Goal: Task Accomplishment & Management: Manage account settings

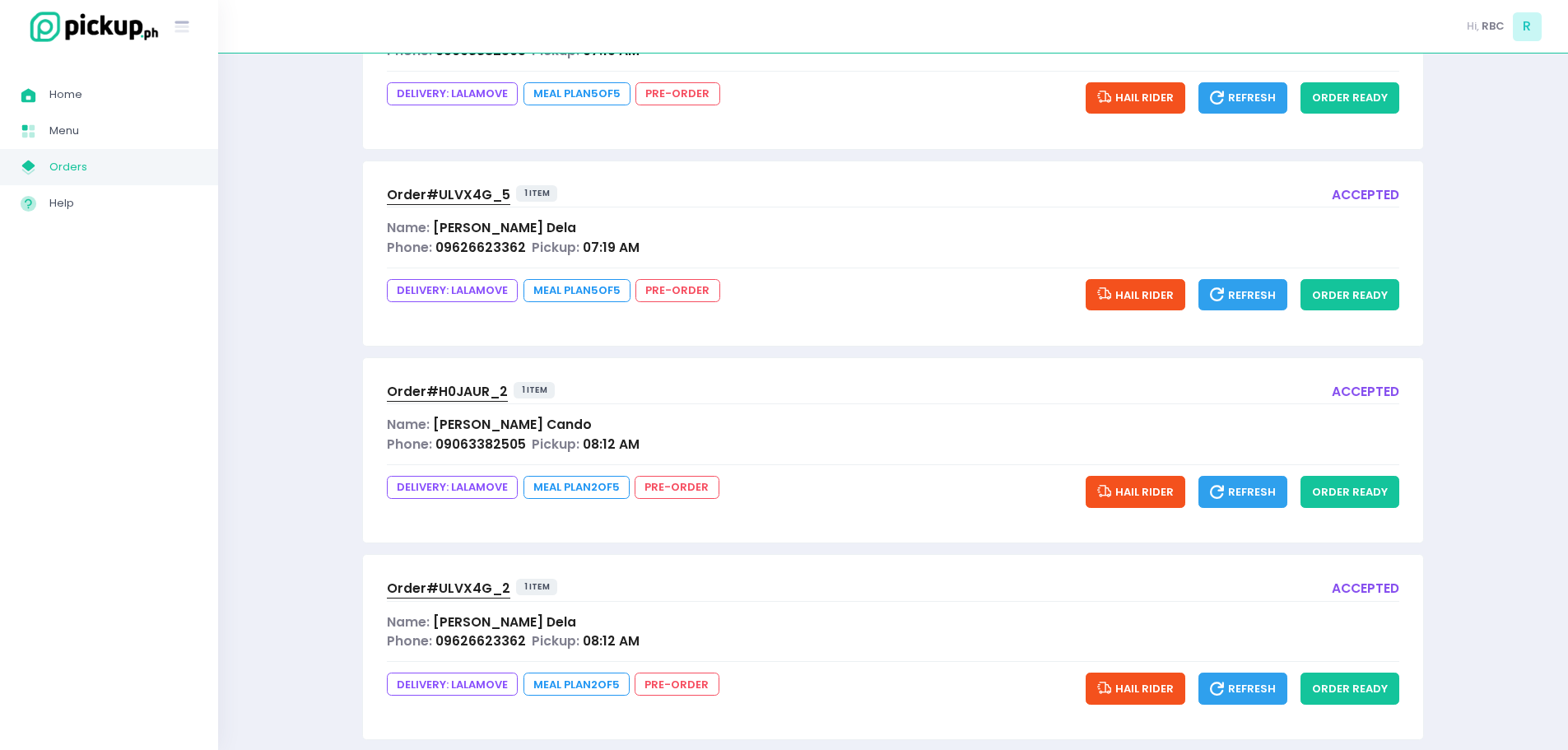
scroll to position [349, 0]
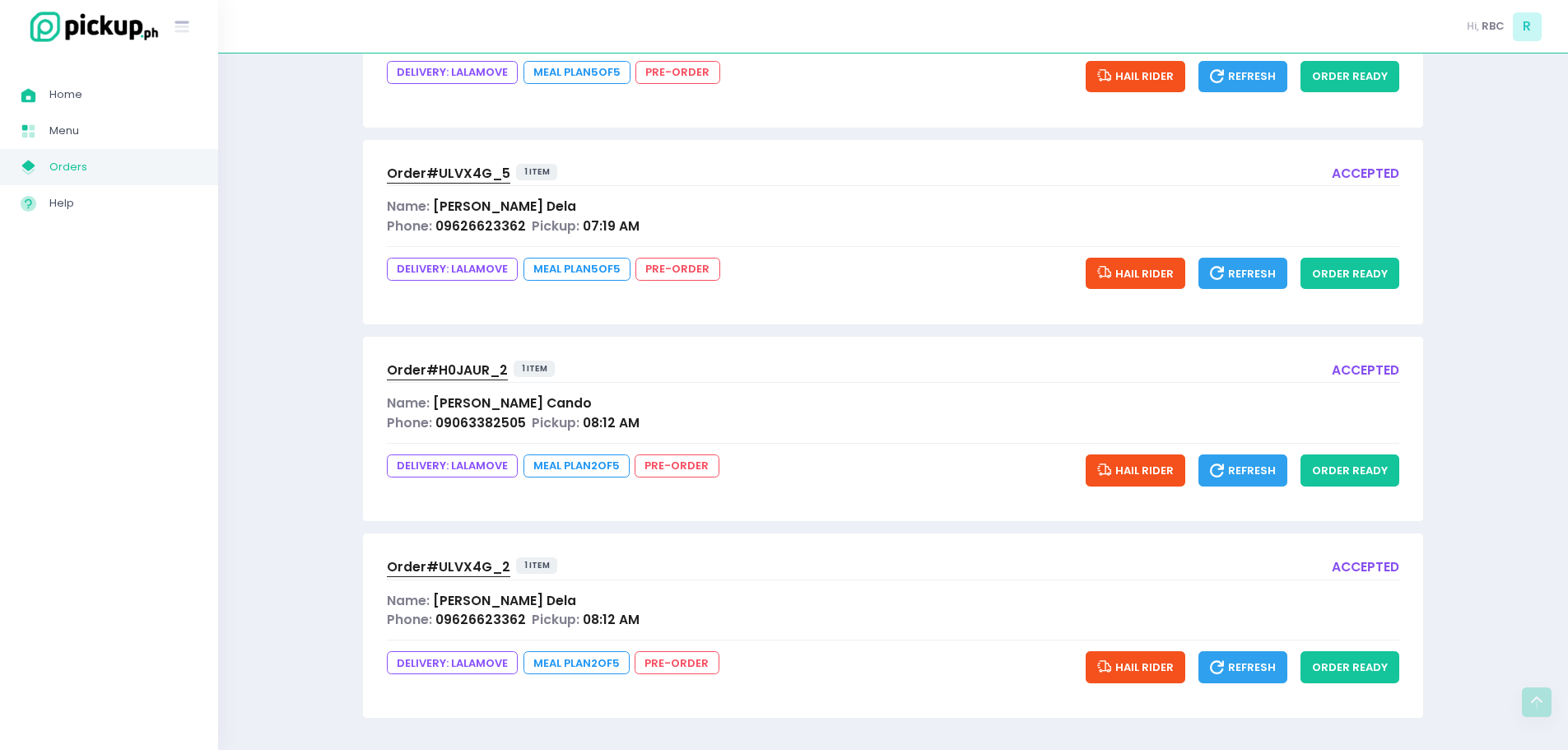
click at [1147, 470] on span "Hail Rider" at bounding box center [1135, 470] width 77 height 15
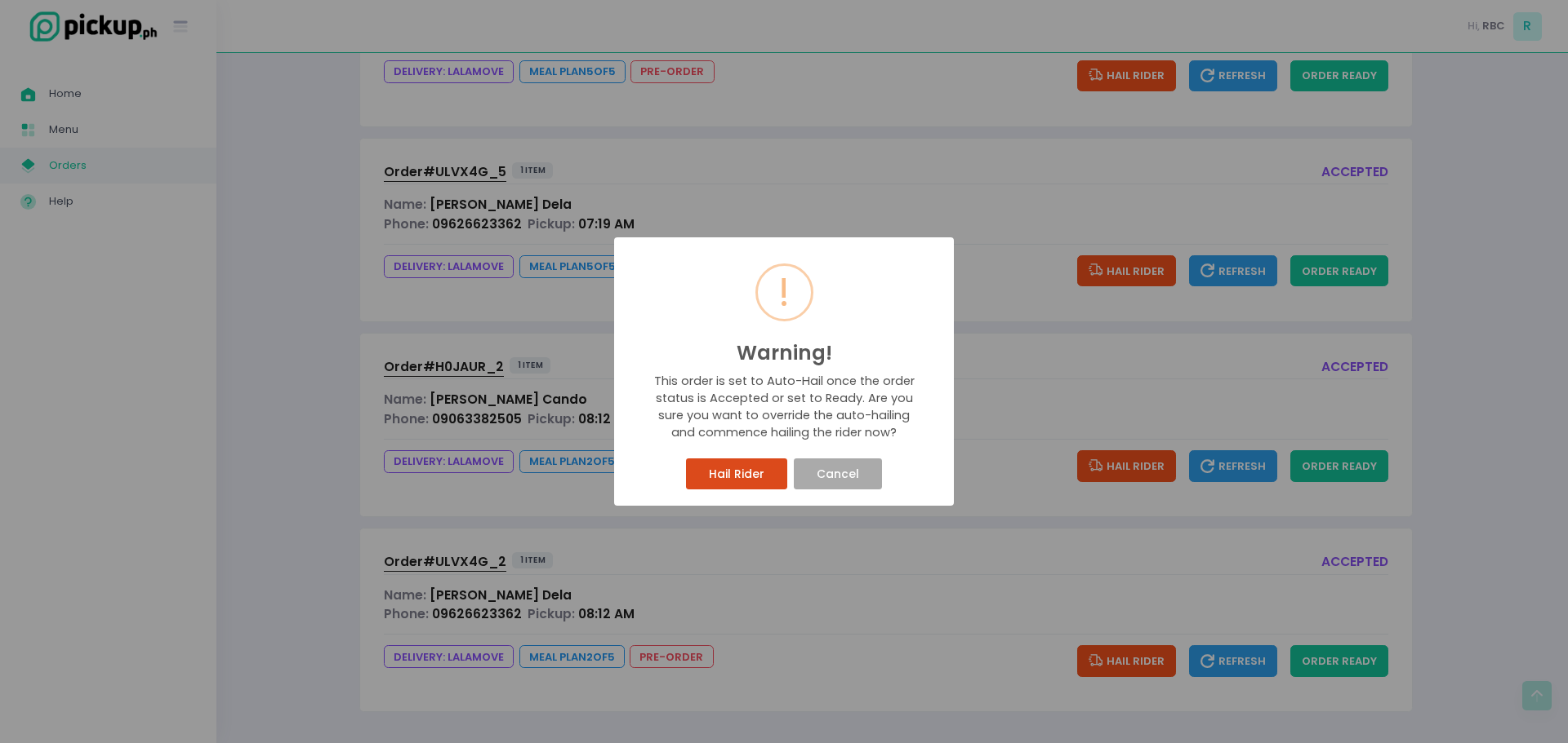
click at [756, 469] on button "Hail Rider" at bounding box center [736, 474] width 101 height 31
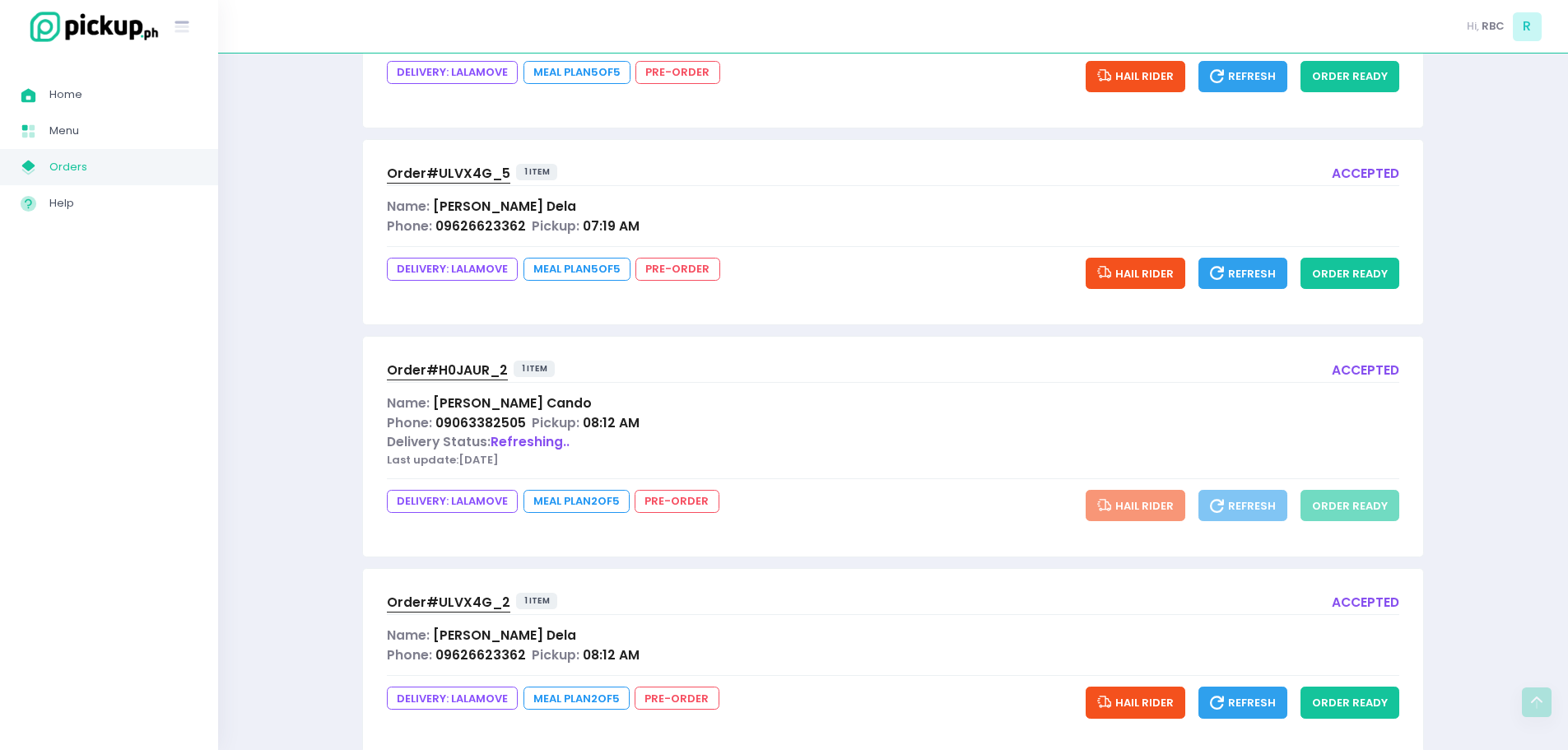
click at [1174, 701] on span "Hail Rider" at bounding box center [1135, 703] width 77 height 15
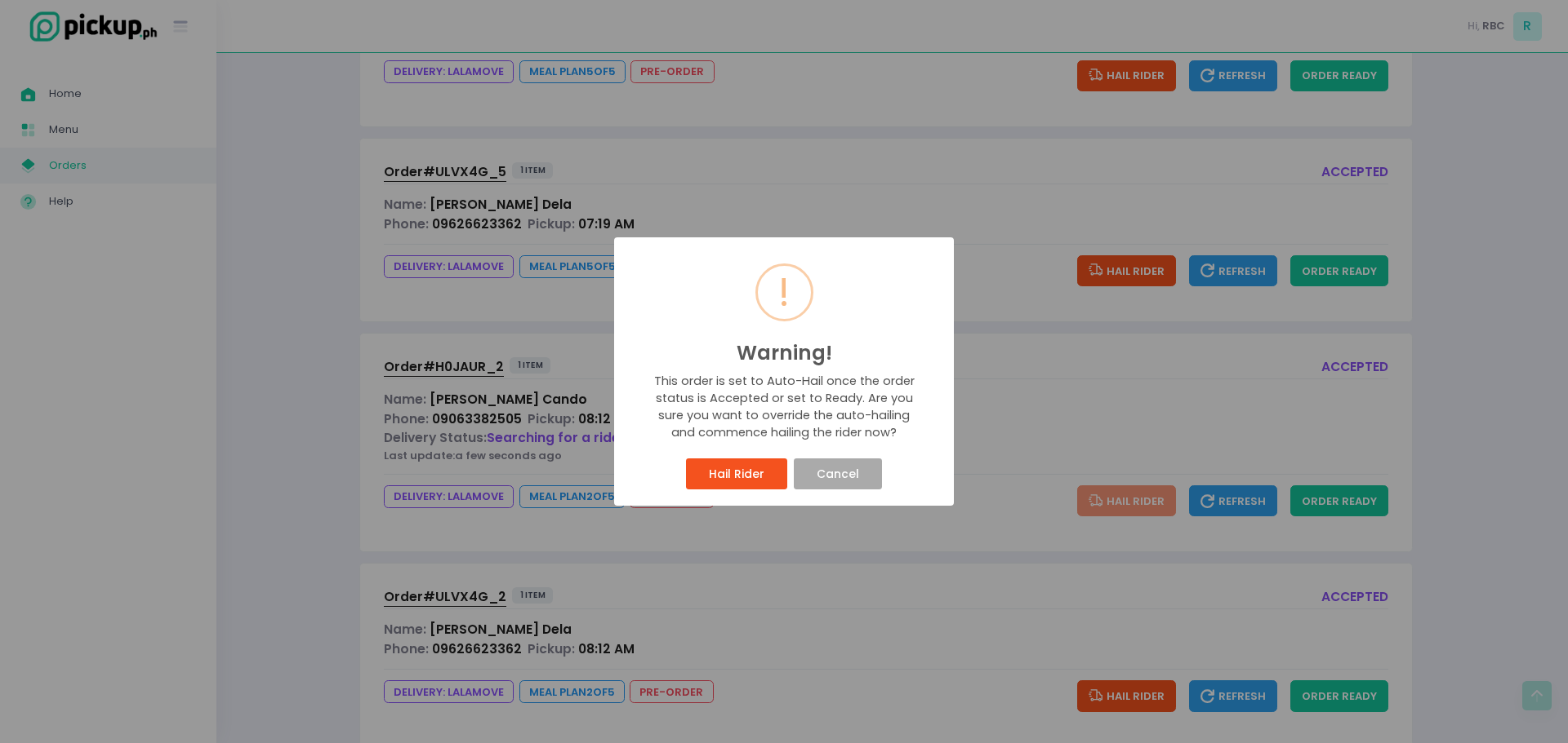
click at [724, 456] on div "Hail Rider Cancel" at bounding box center [783, 474] width 313 height 38
click at [721, 465] on button "Hail Rider" at bounding box center [736, 474] width 101 height 31
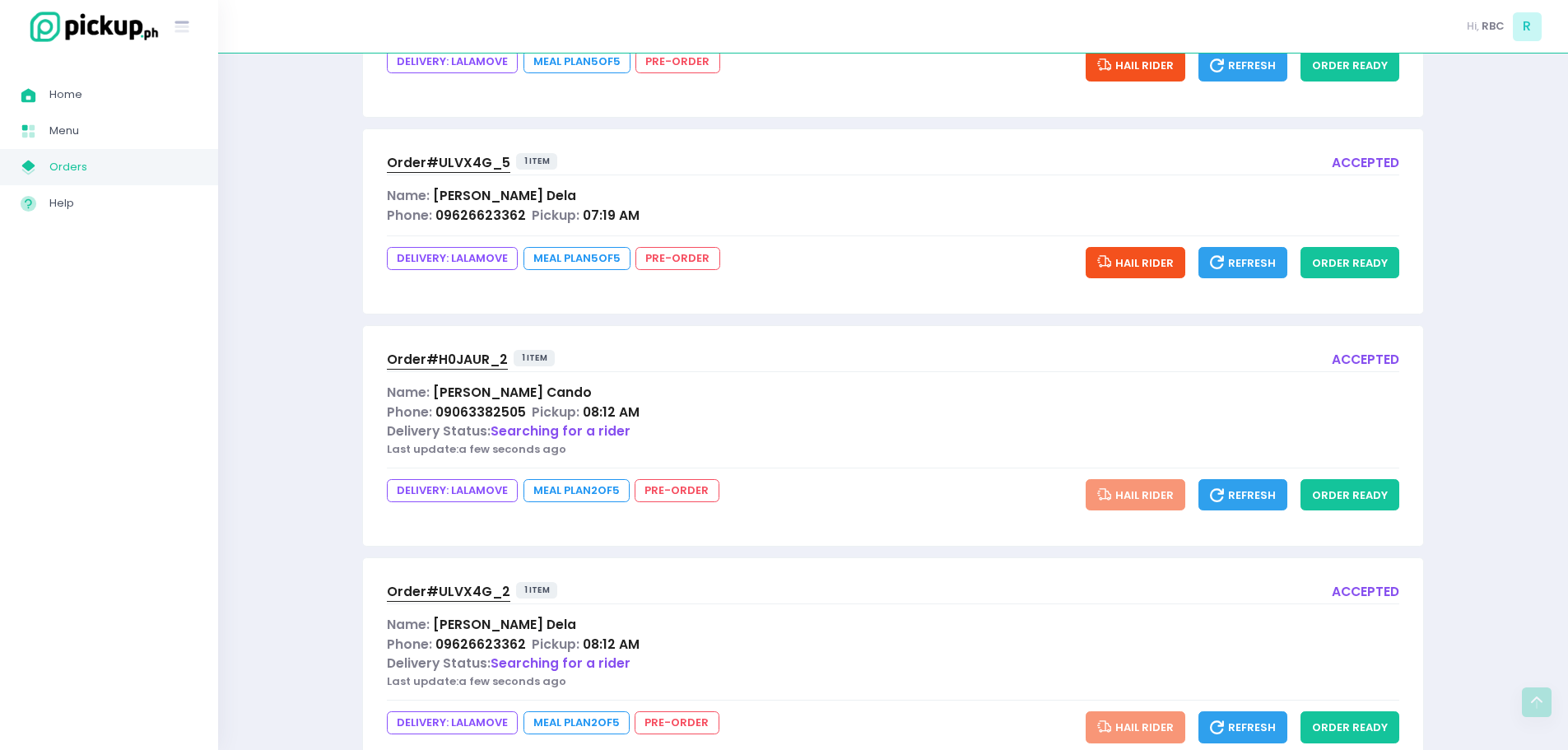
scroll to position [412, 0]
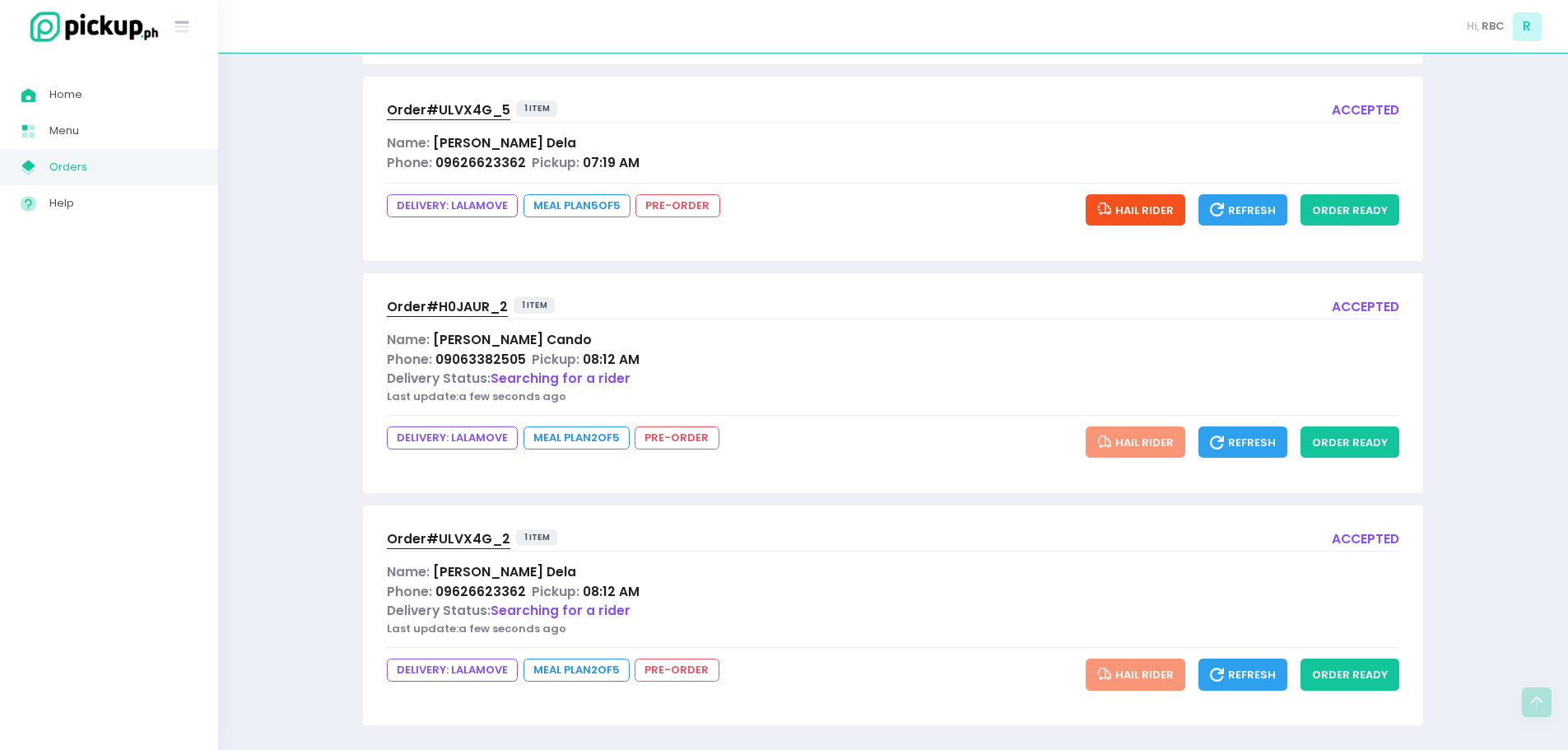
click at [441, 535] on span "Order# ULVX4G_2" at bounding box center [448, 539] width 123 height 17
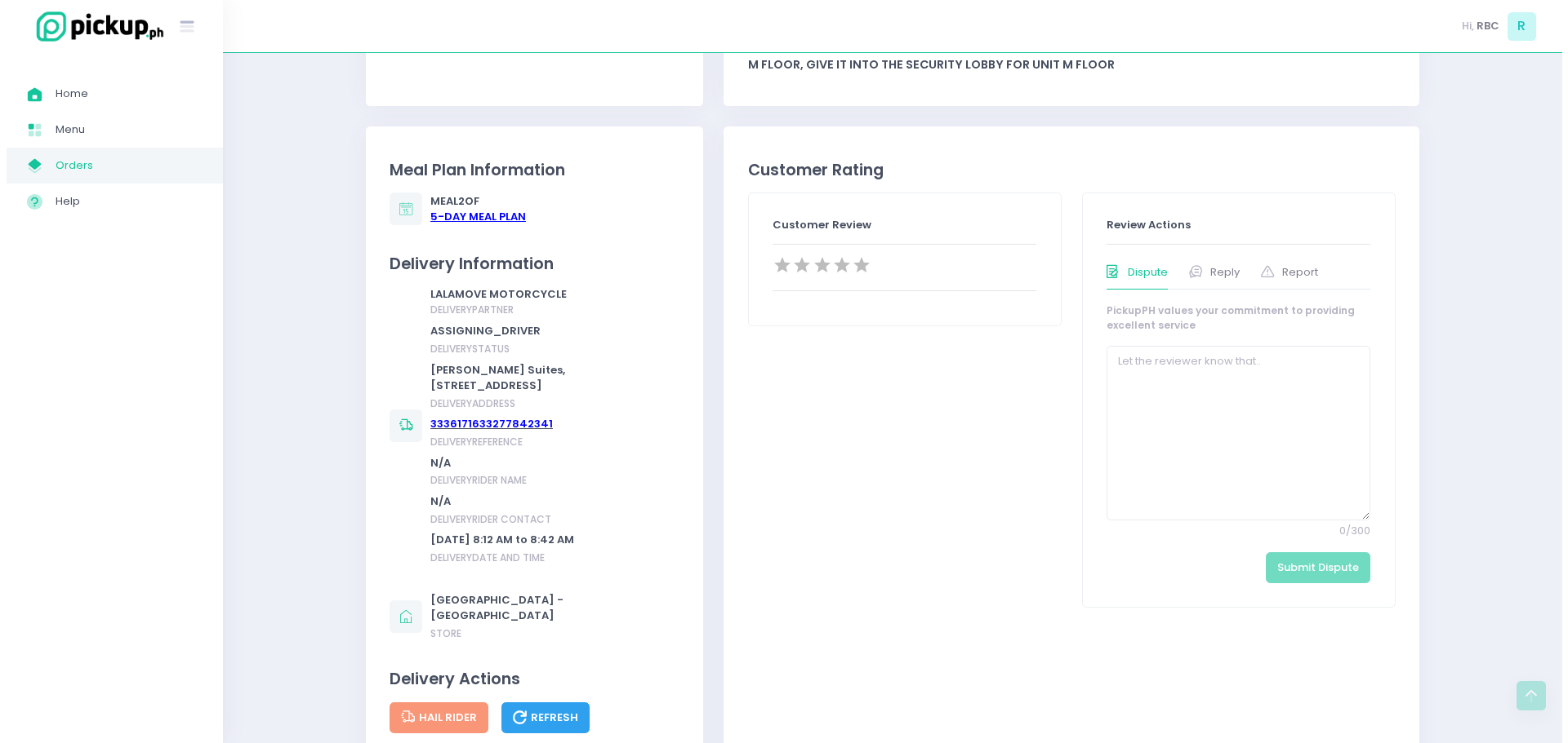
scroll to position [735, 0]
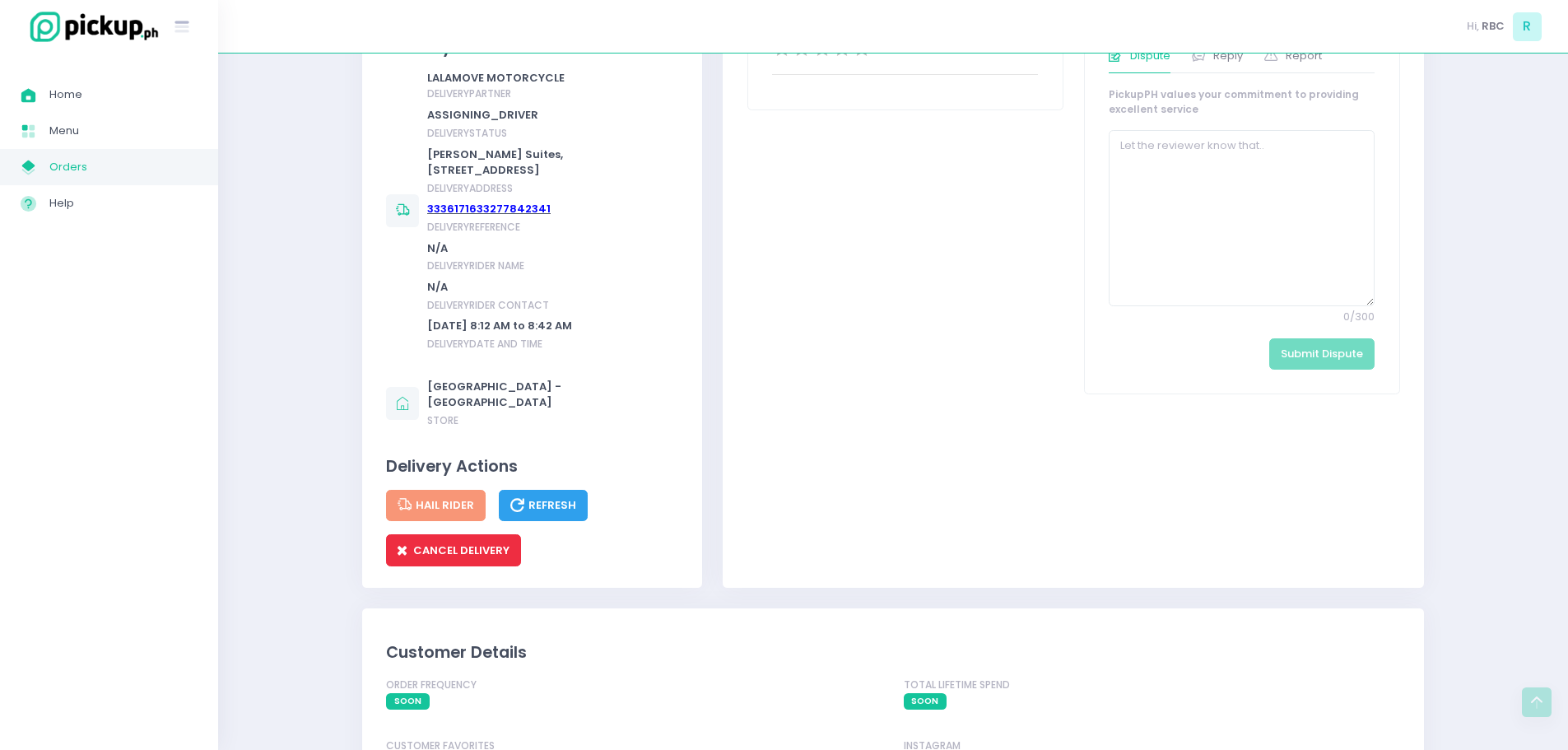
click at [468, 566] on button "CANCEL DELIVERY" at bounding box center [453, 550] width 135 height 32
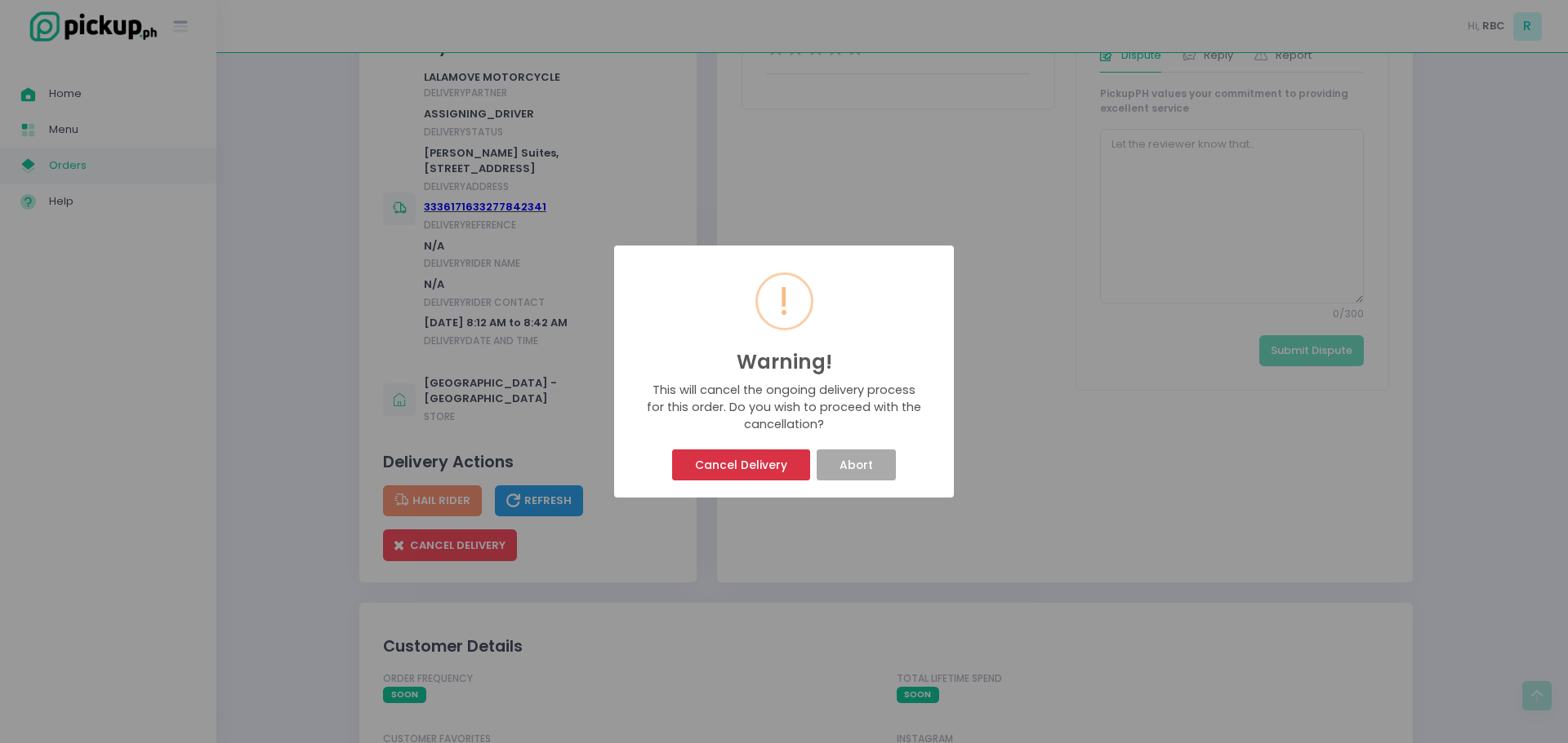
click at [722, 474] on button "Cancel Delivery" at bounding box center [740, 464] width 137 height 31
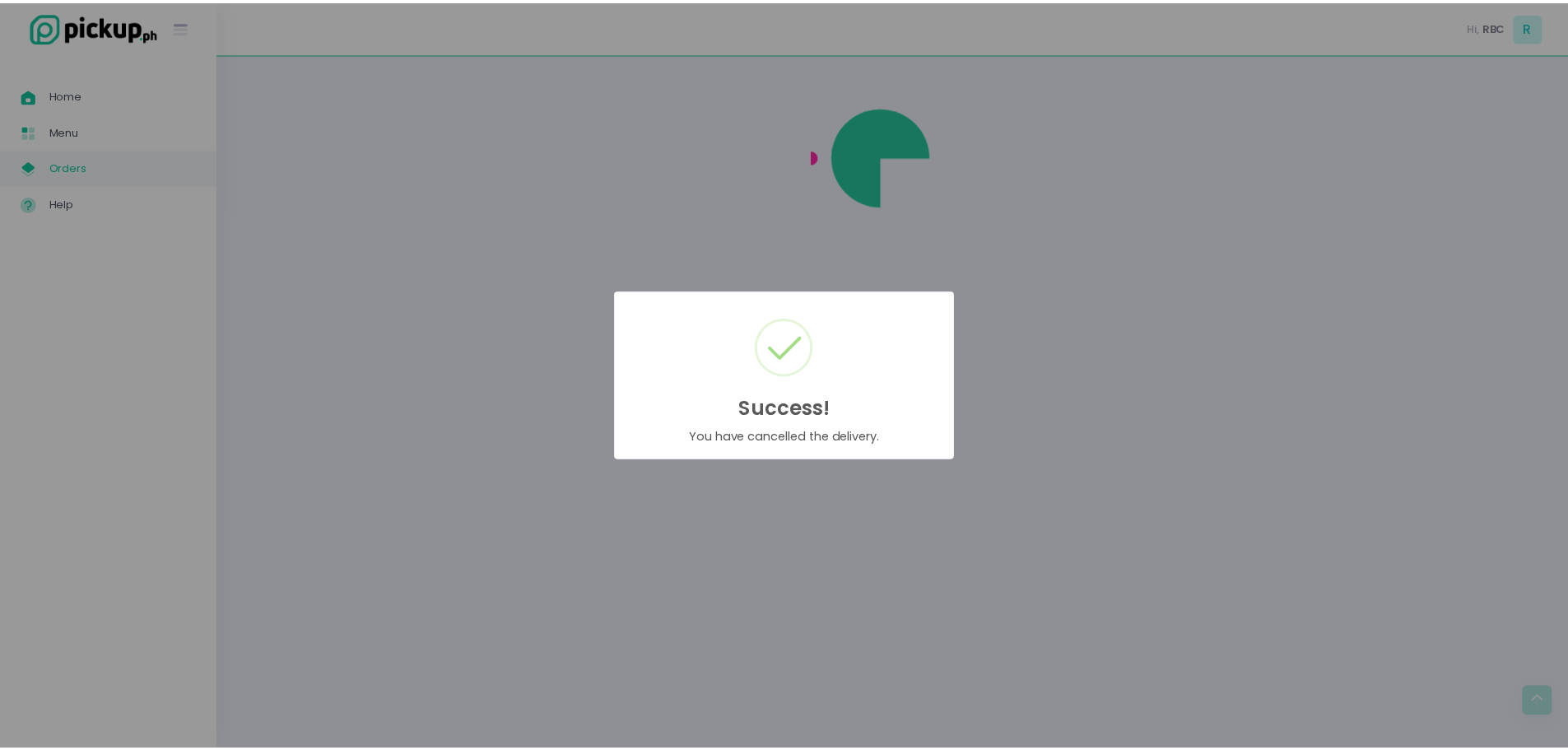
scroll to position [0, 0]
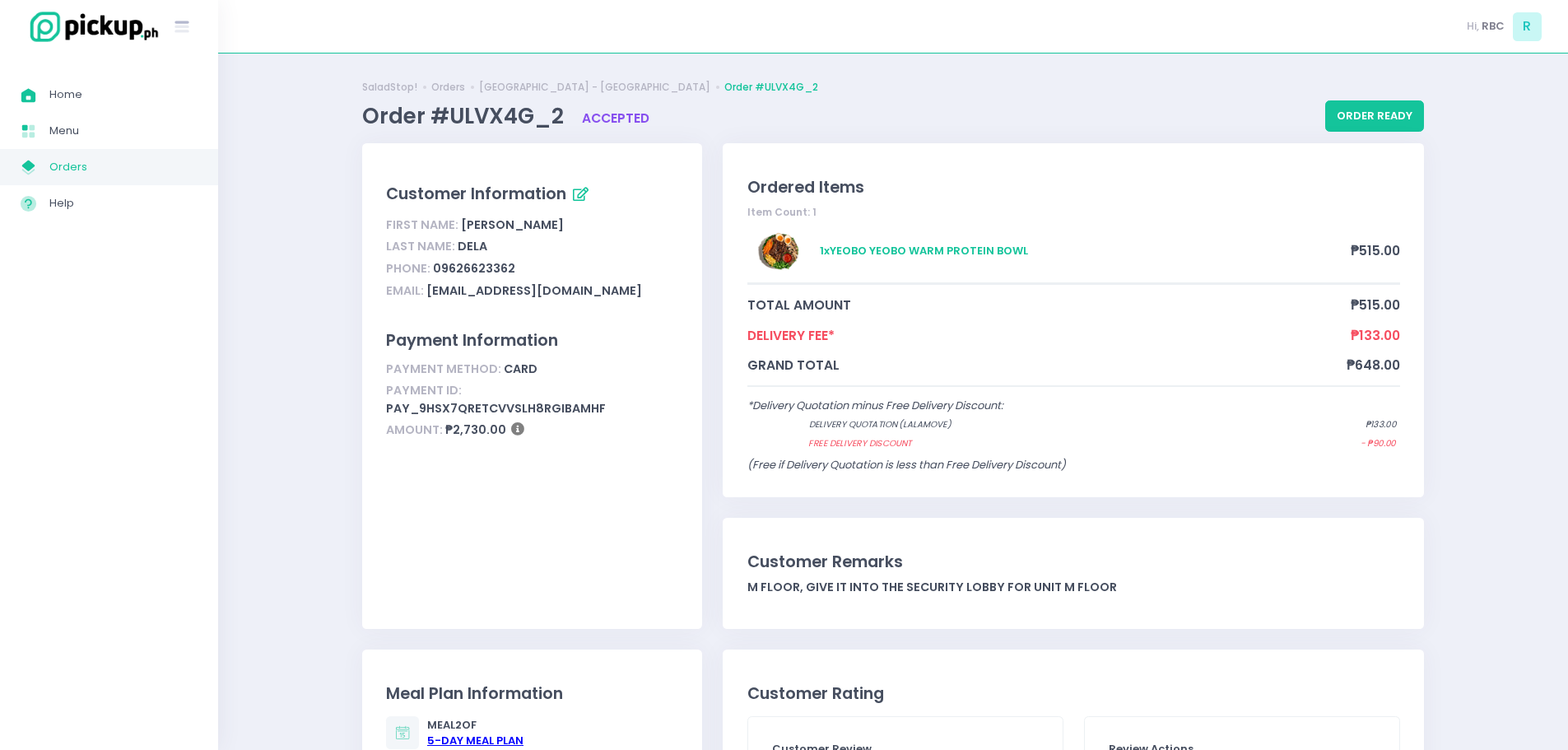
click at [50, 171] on span "Orders" at bounding box center [123, 167] width 148 height 21
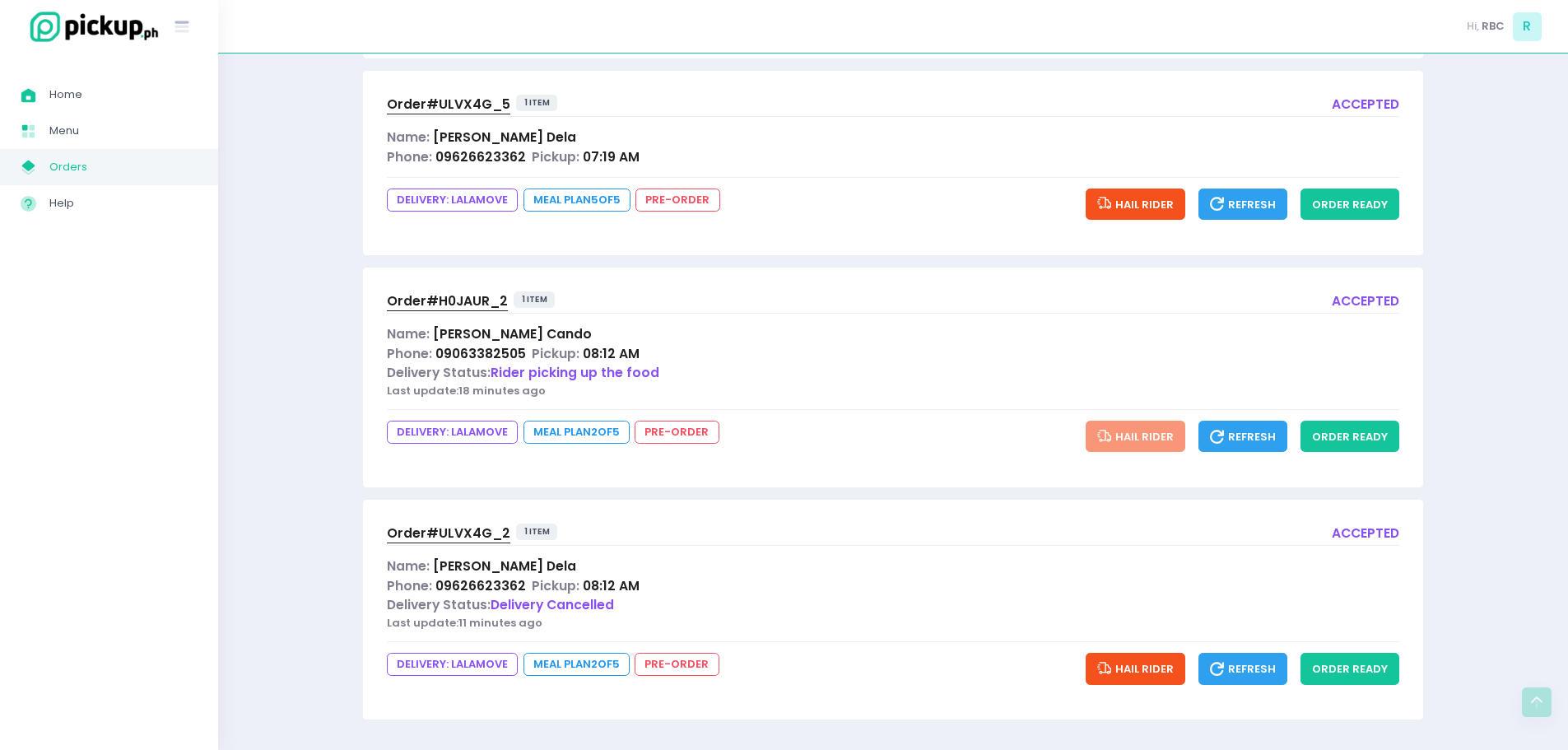
scroll to position [419, 0]
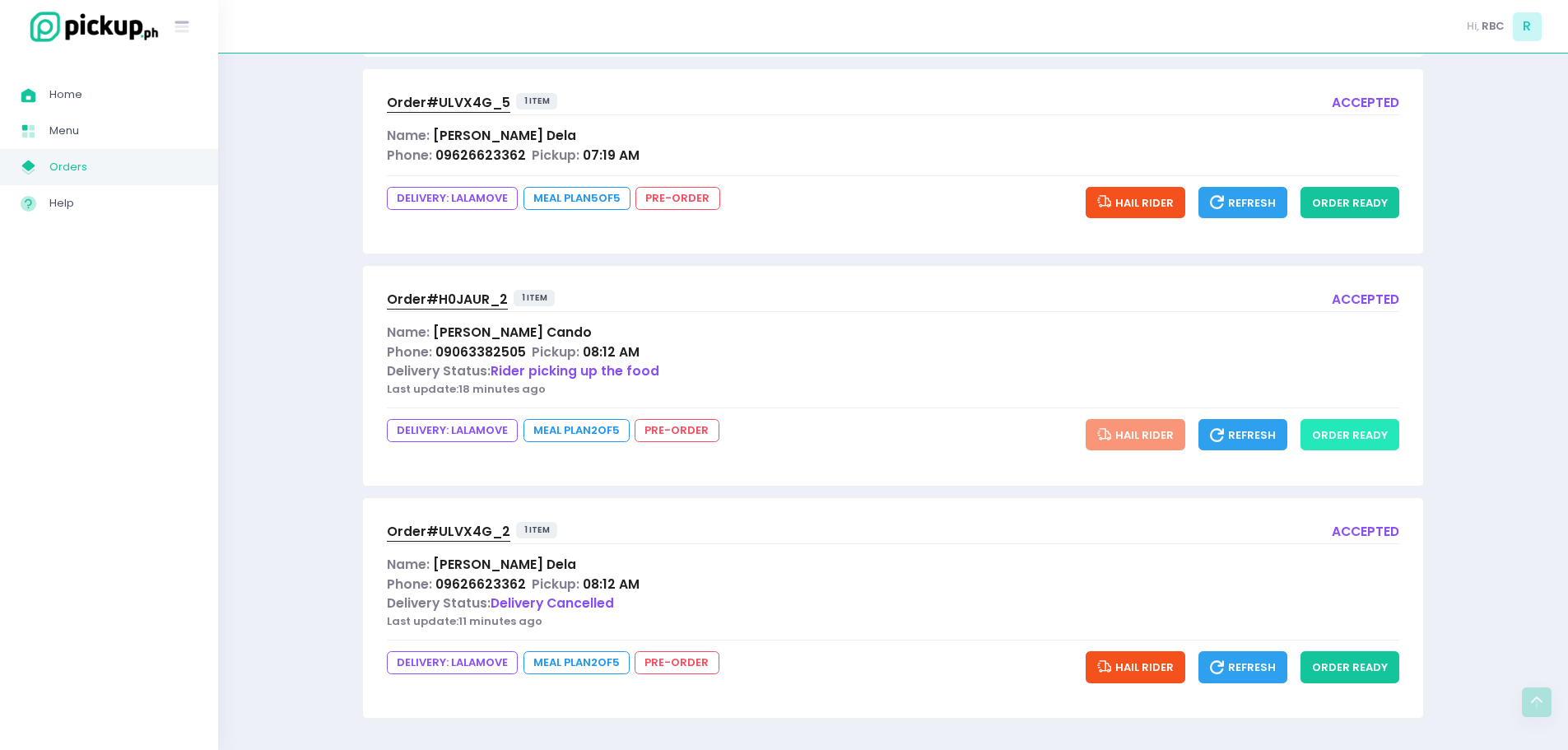
drag, startPoint x: 1372, startPoint y: 432, endPoint x: 1535, endPoint y: 535, distance: 192.8
click at [1535, 535] on div "SaladStop! Orders Rockwell Business Center - Ortigas Orders order queue 4 upcom…" at bounding box center [893, 192] width 1350 height 1075
click at [1347, 428] on button "order ready" at bounding box center [1350, 435] width 99 height 32
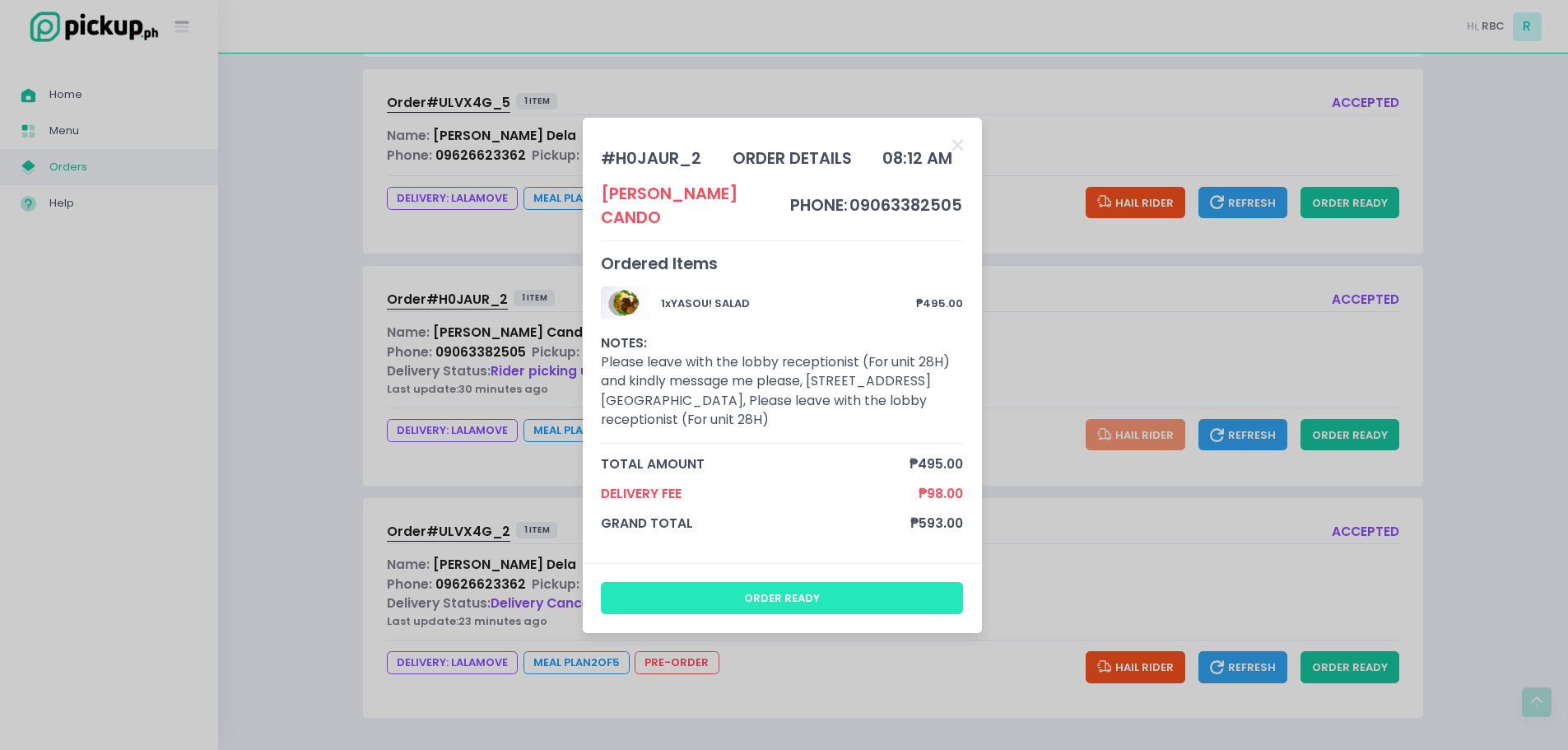
click at [635, 596] on button "order ready" at bounding box center [781, 597] width 362 height 32
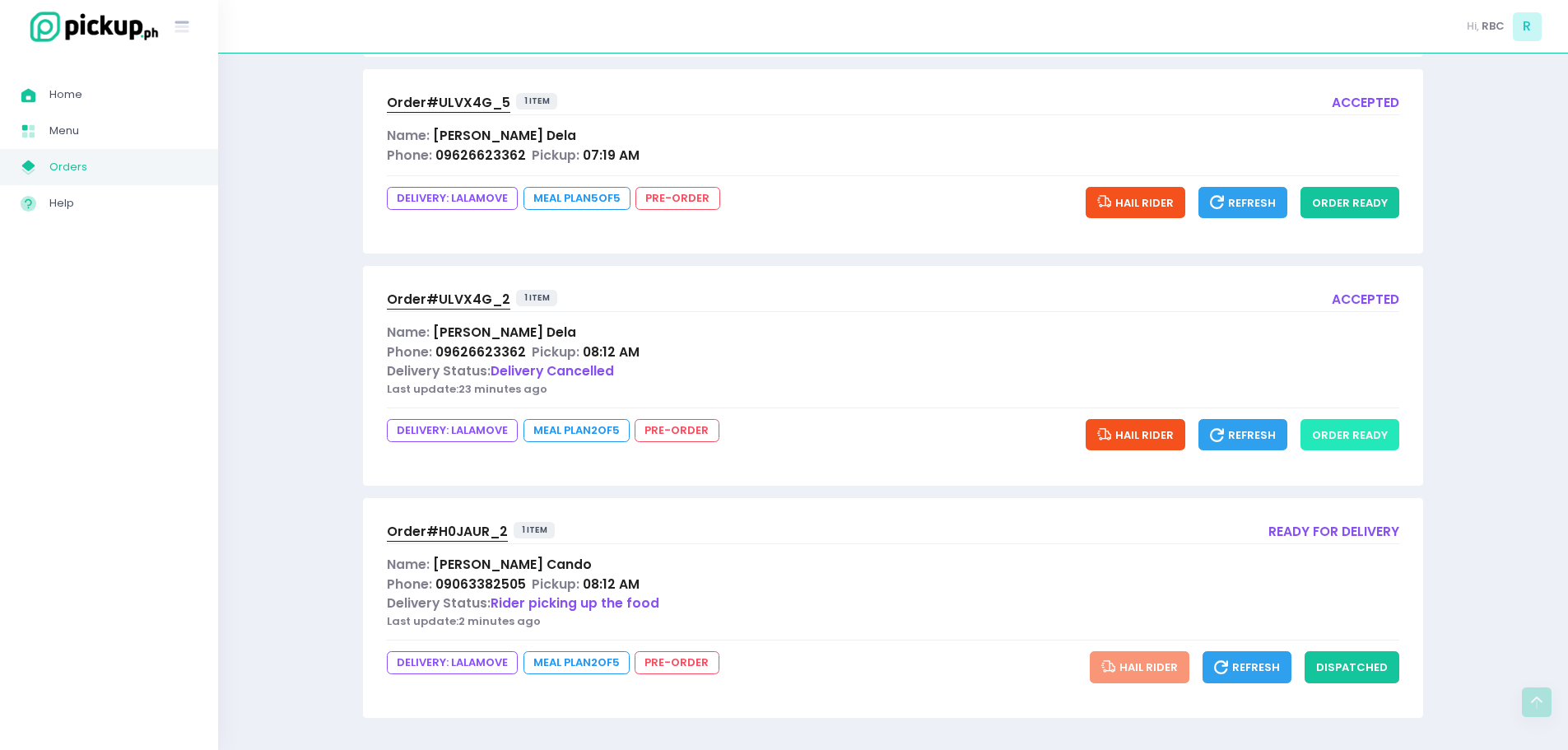
click at [1343, 440] on button "order ready" at bounding box center [1350, 435] width 99 height 32
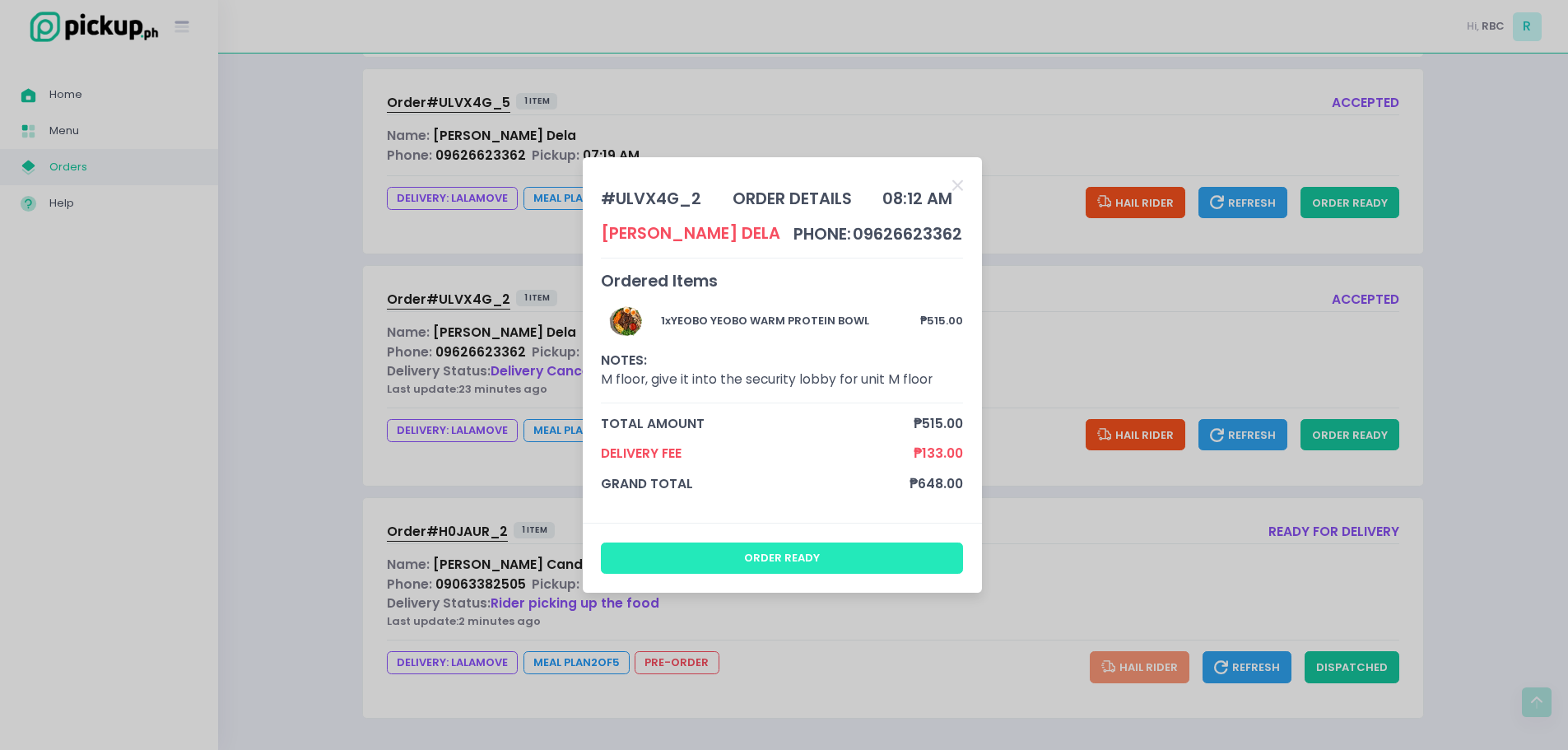
click at [894, 568] on button "order ready" at bounding box center [781, 558] width 362 height 32
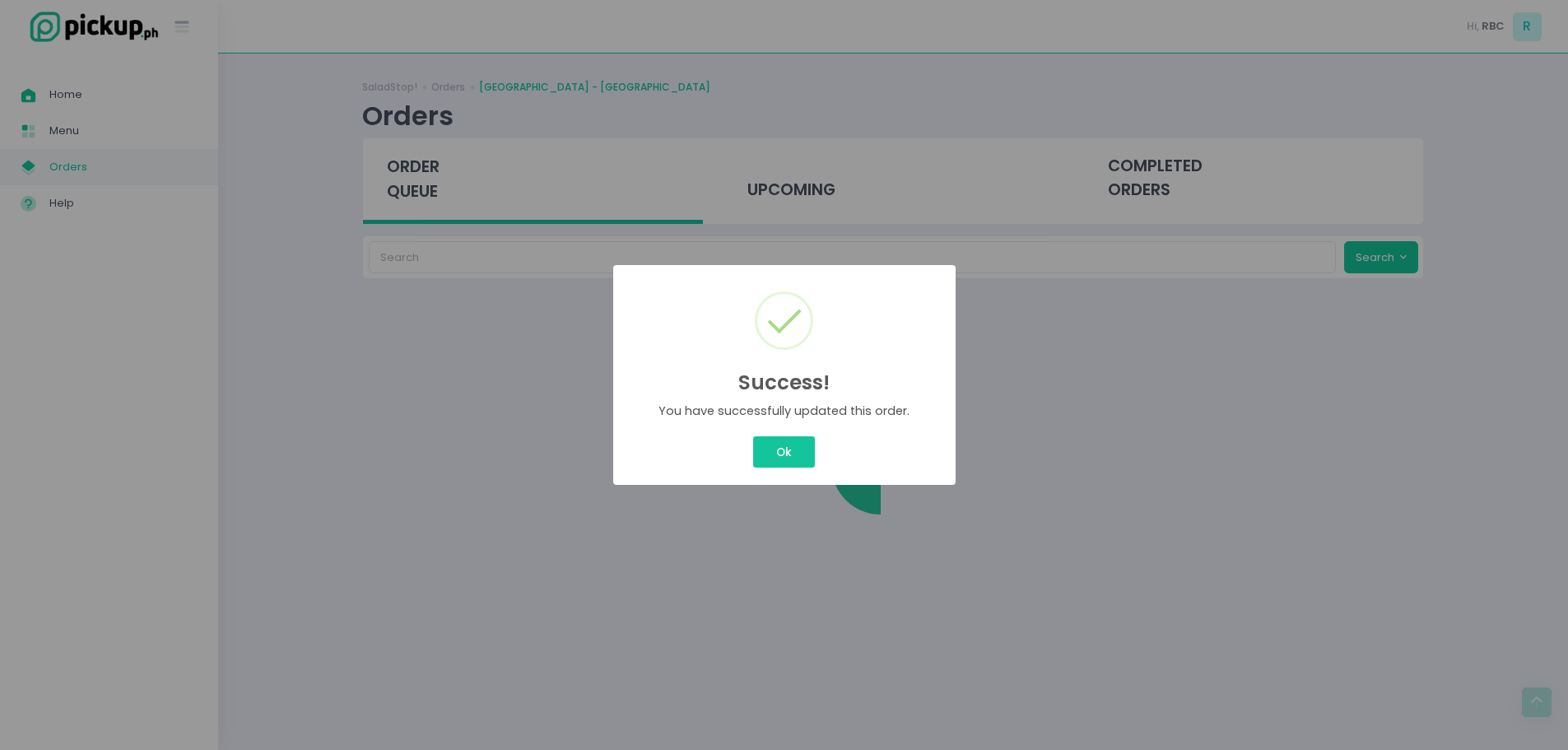
scroll to position [0, 0]
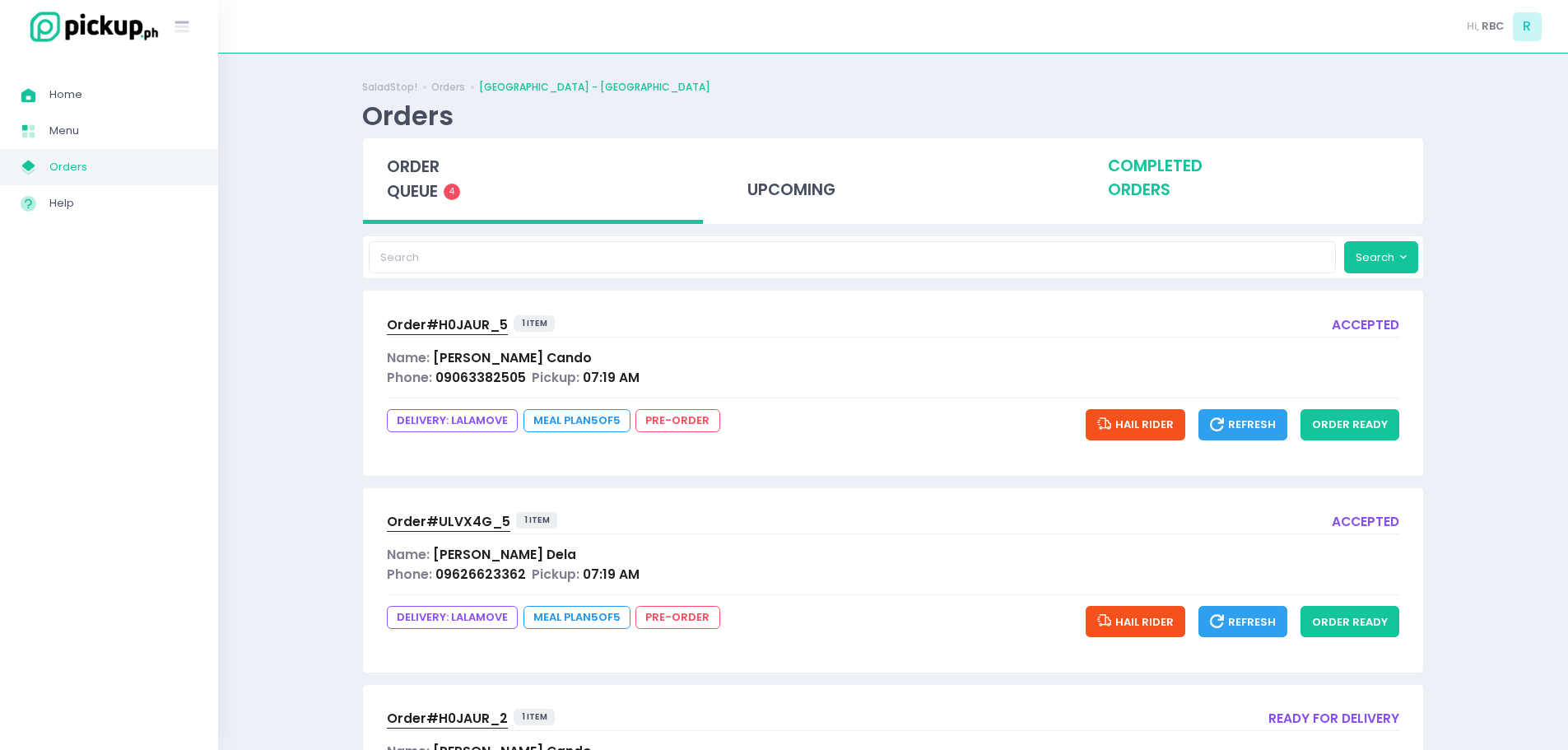
click at [1119, 168] on div "completed orders" at bounding box center [1253, 178] width 340 height 81
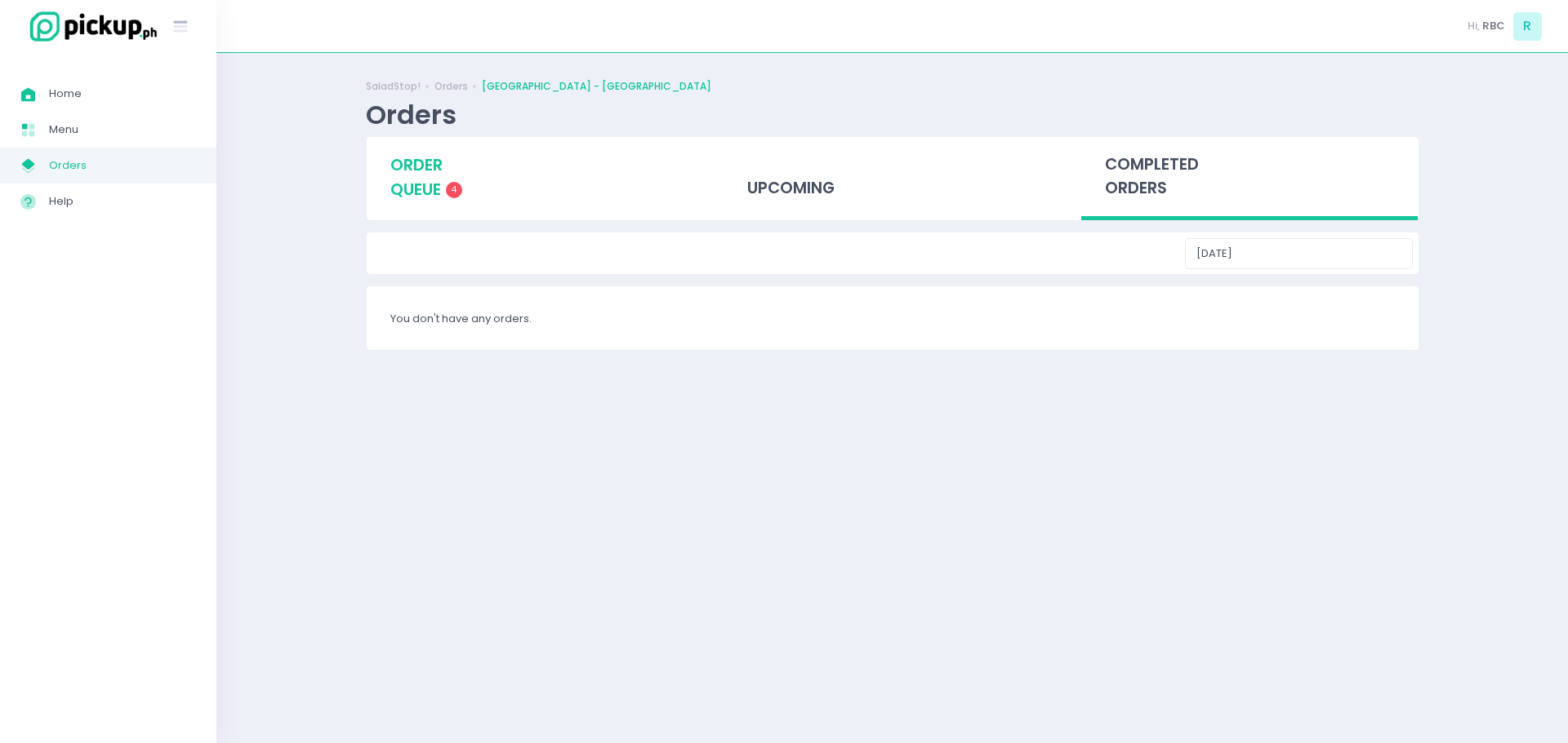
click at [401, 180] on span "order queue" at bounding box center [416, 177] width 52 height 46
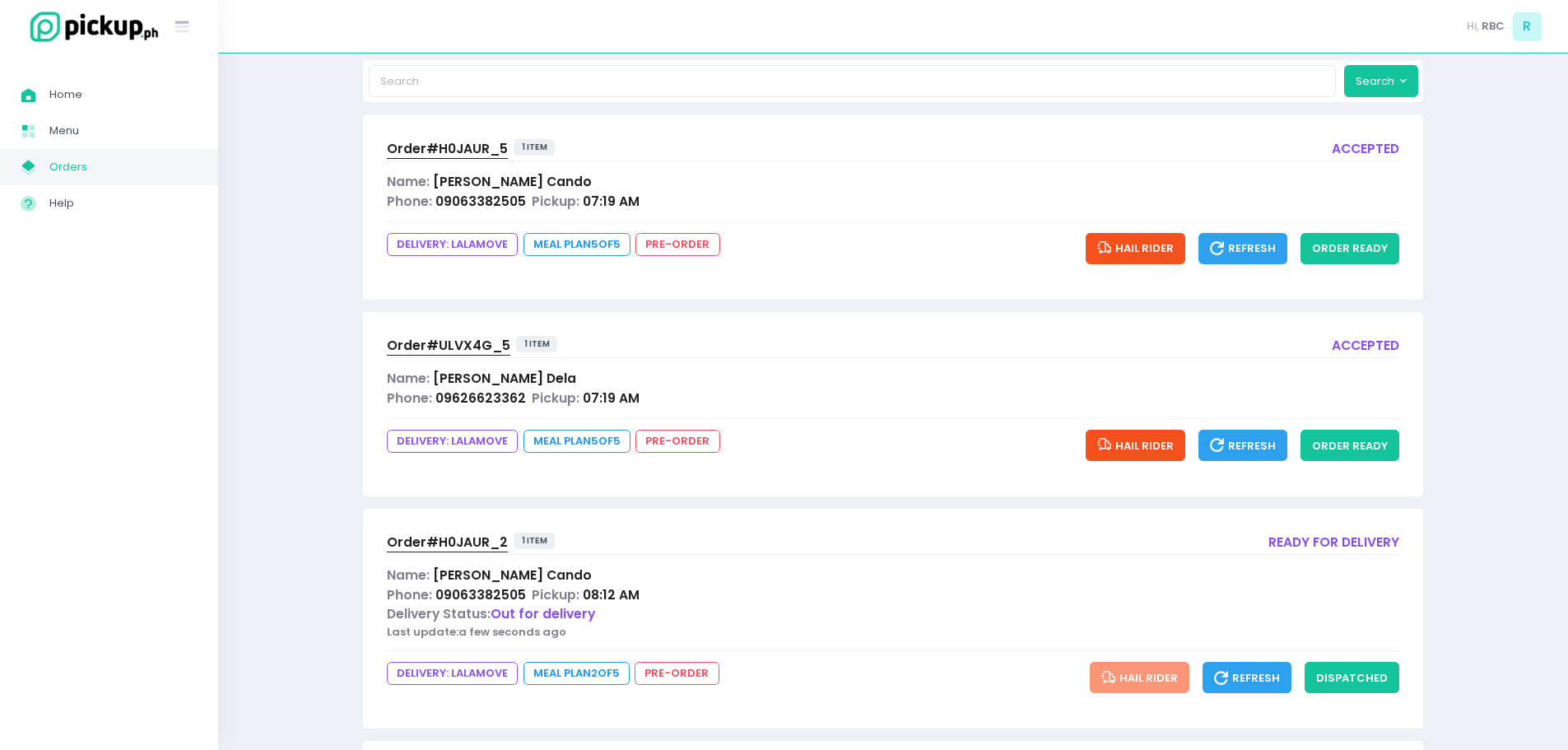
scroll to position [412, 0]
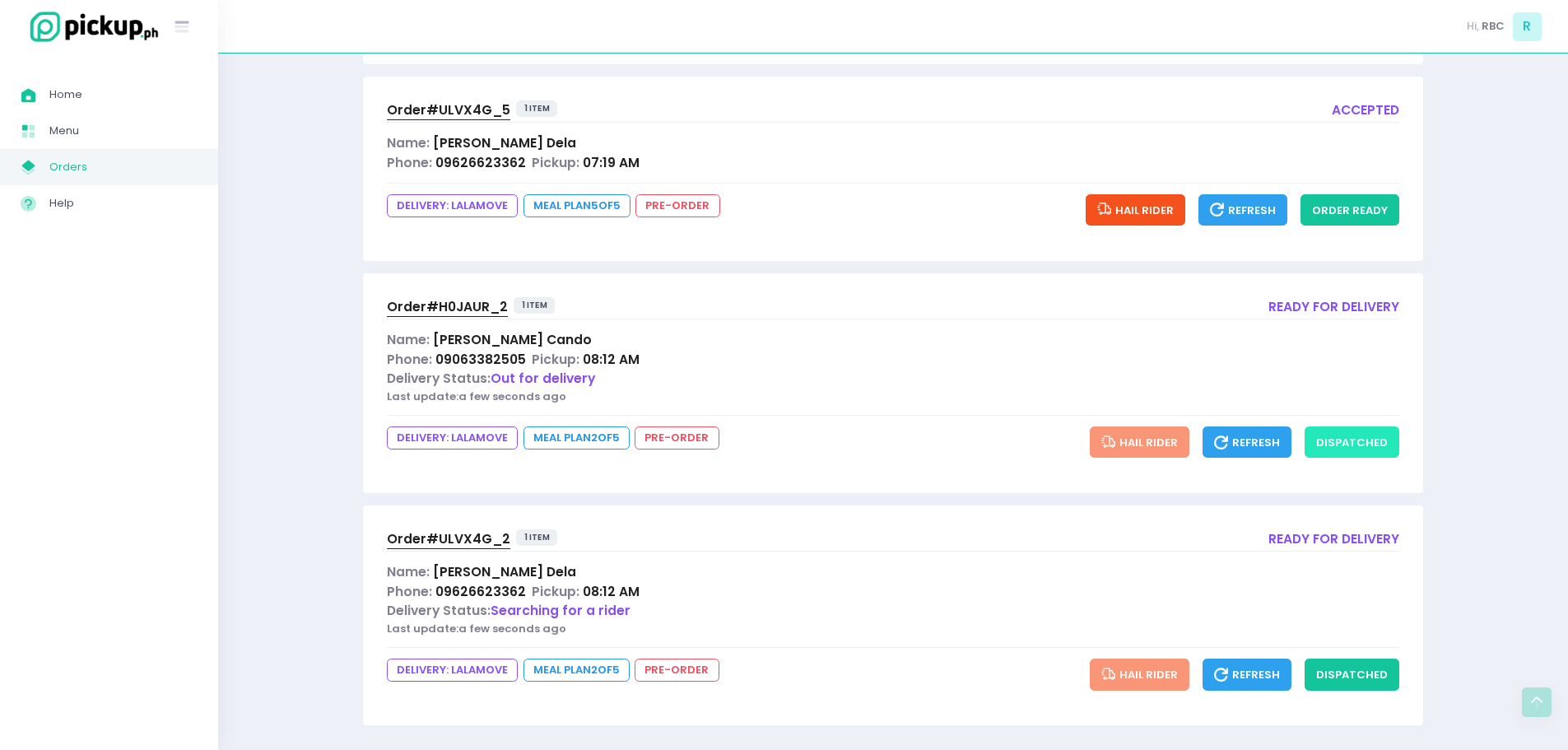
click at [1362, 441] on button "dispatched" at bounding box center [1352, 442] width 95 height 32
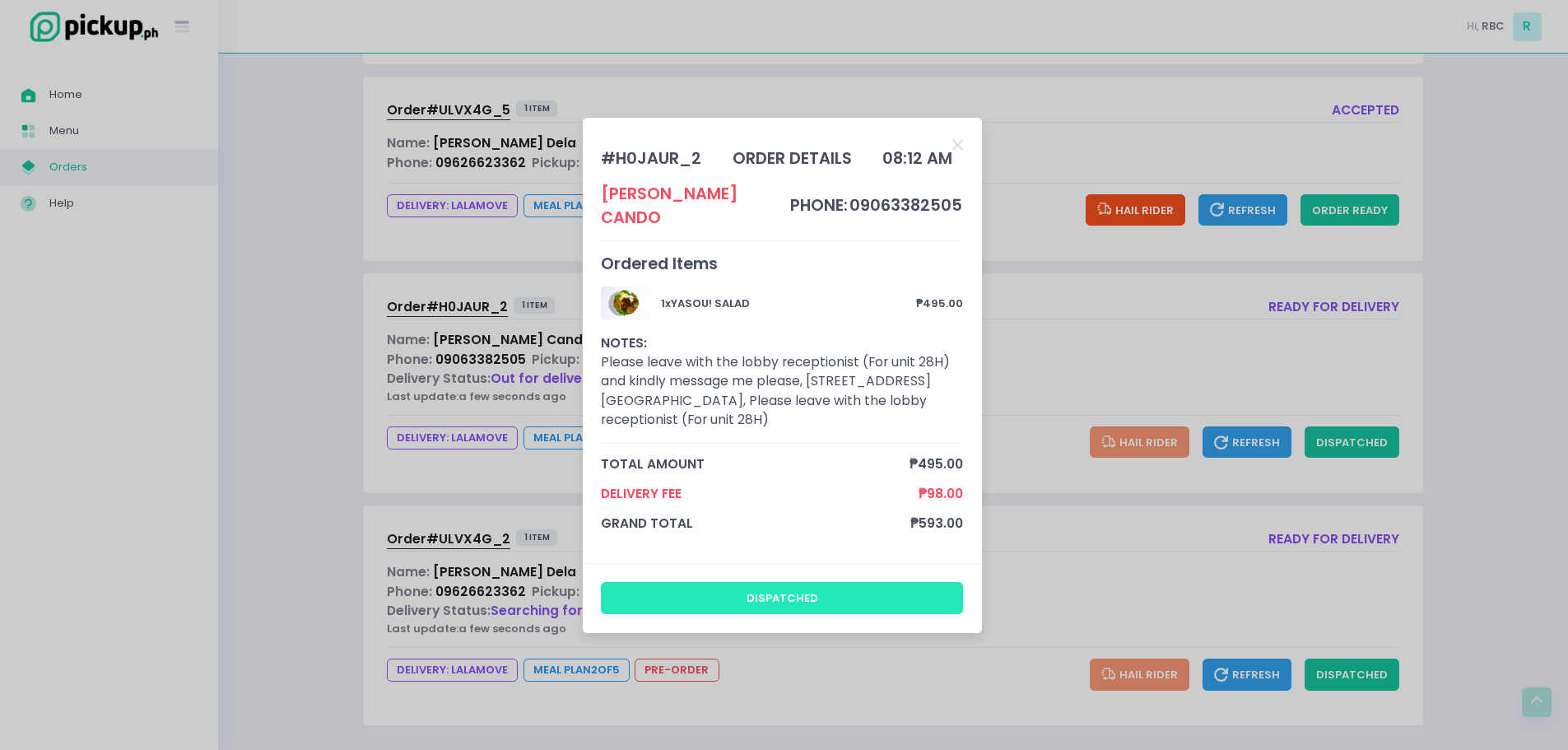
click at [791, 582] on button "dispatched" at bounding box center [781, 597] width 362 height 32
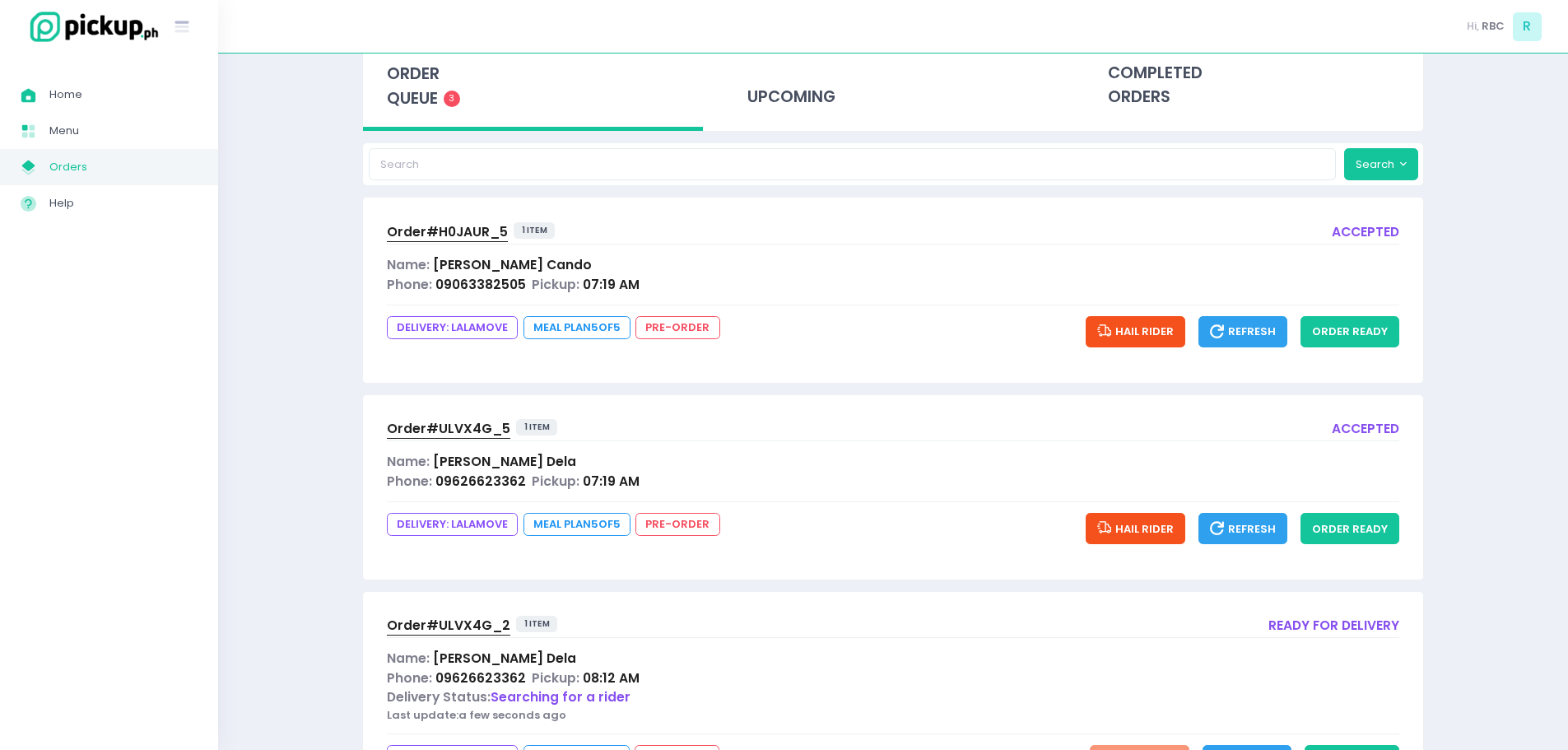
scroll to position [187, 0]
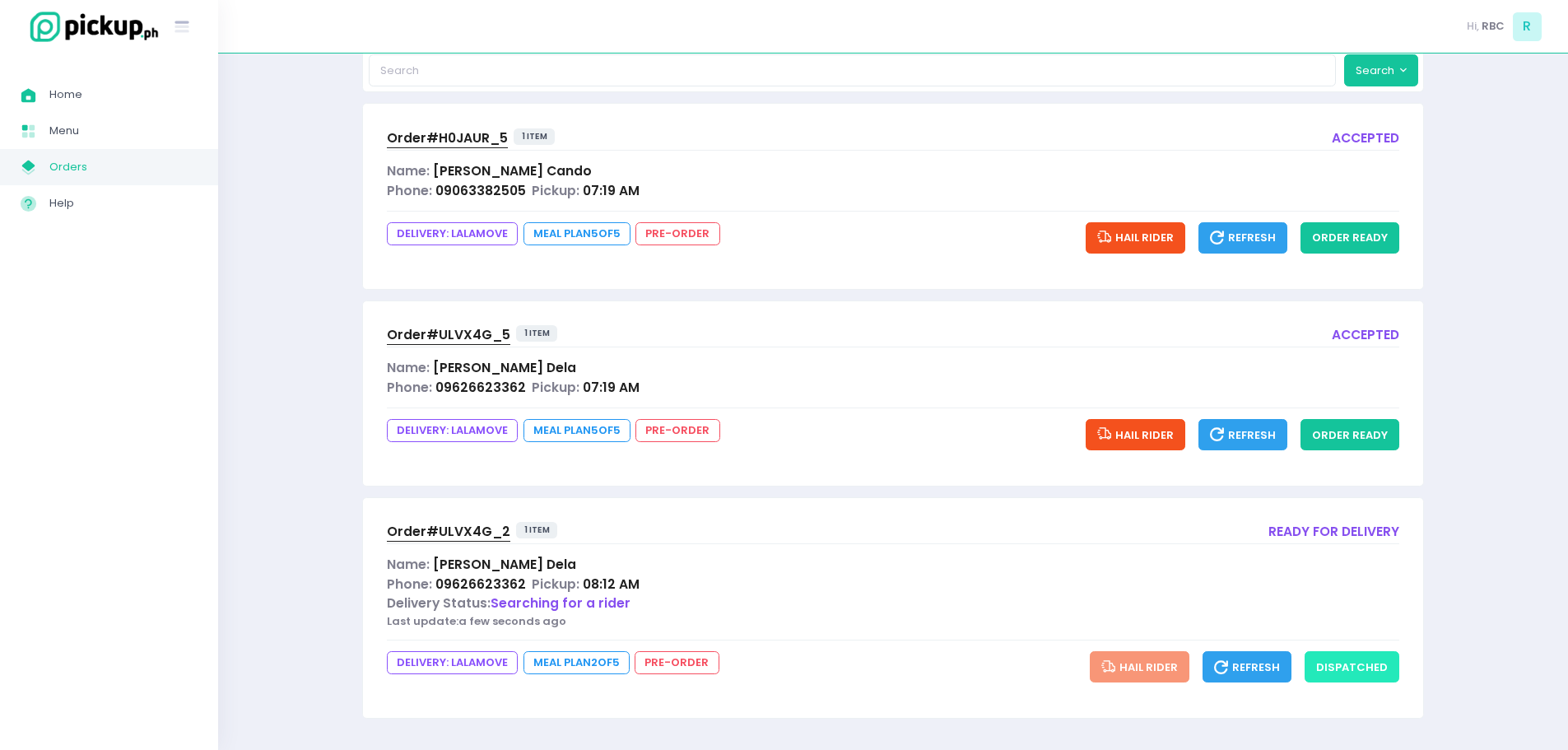
click at [1365, 673] on button "dispatched" at bounding box center [1352, 666] width 95 height 32
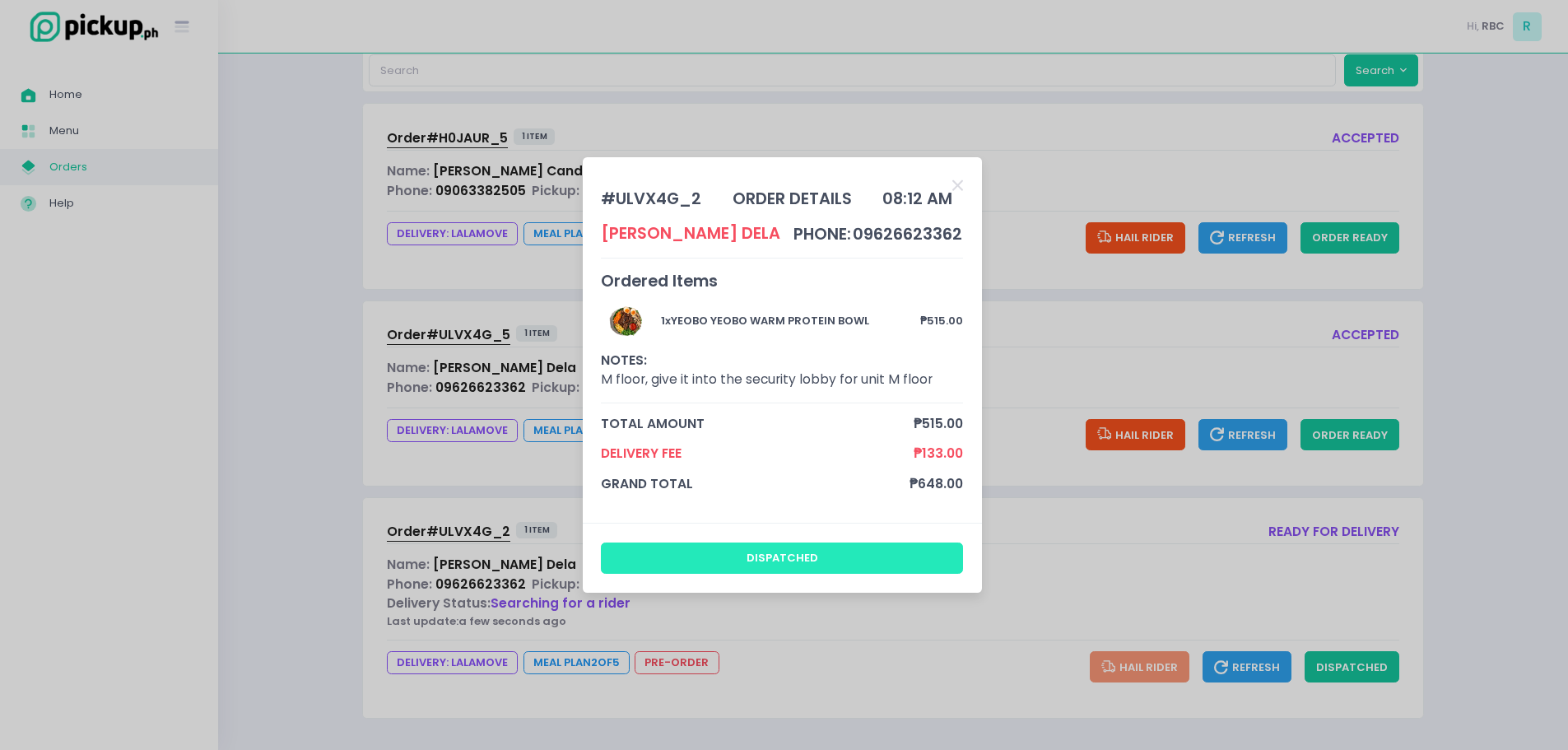
click at [797, 559] on button "dispatched" at bounding box center [781, 558] width 362 height 32
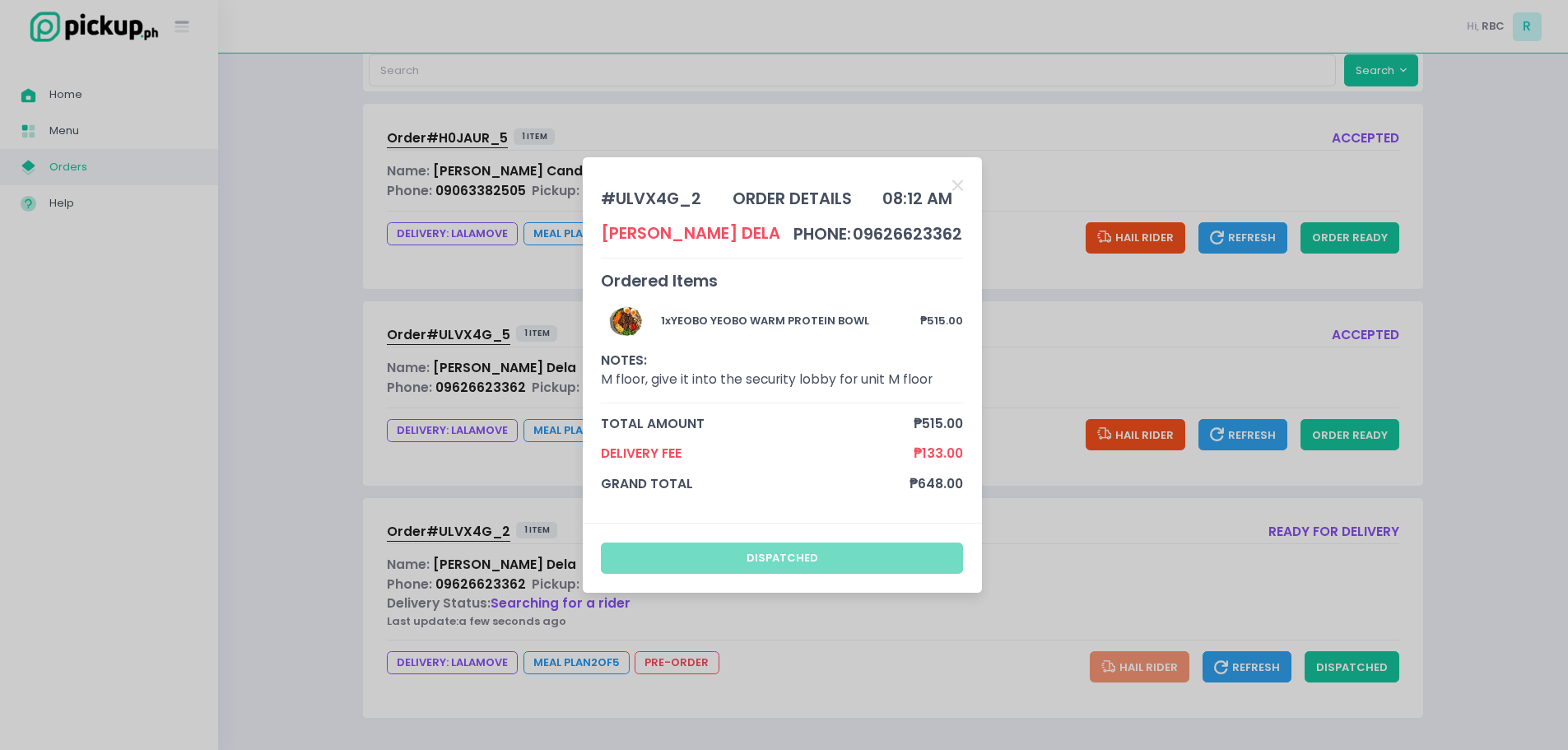
scroll to position [0, 0]
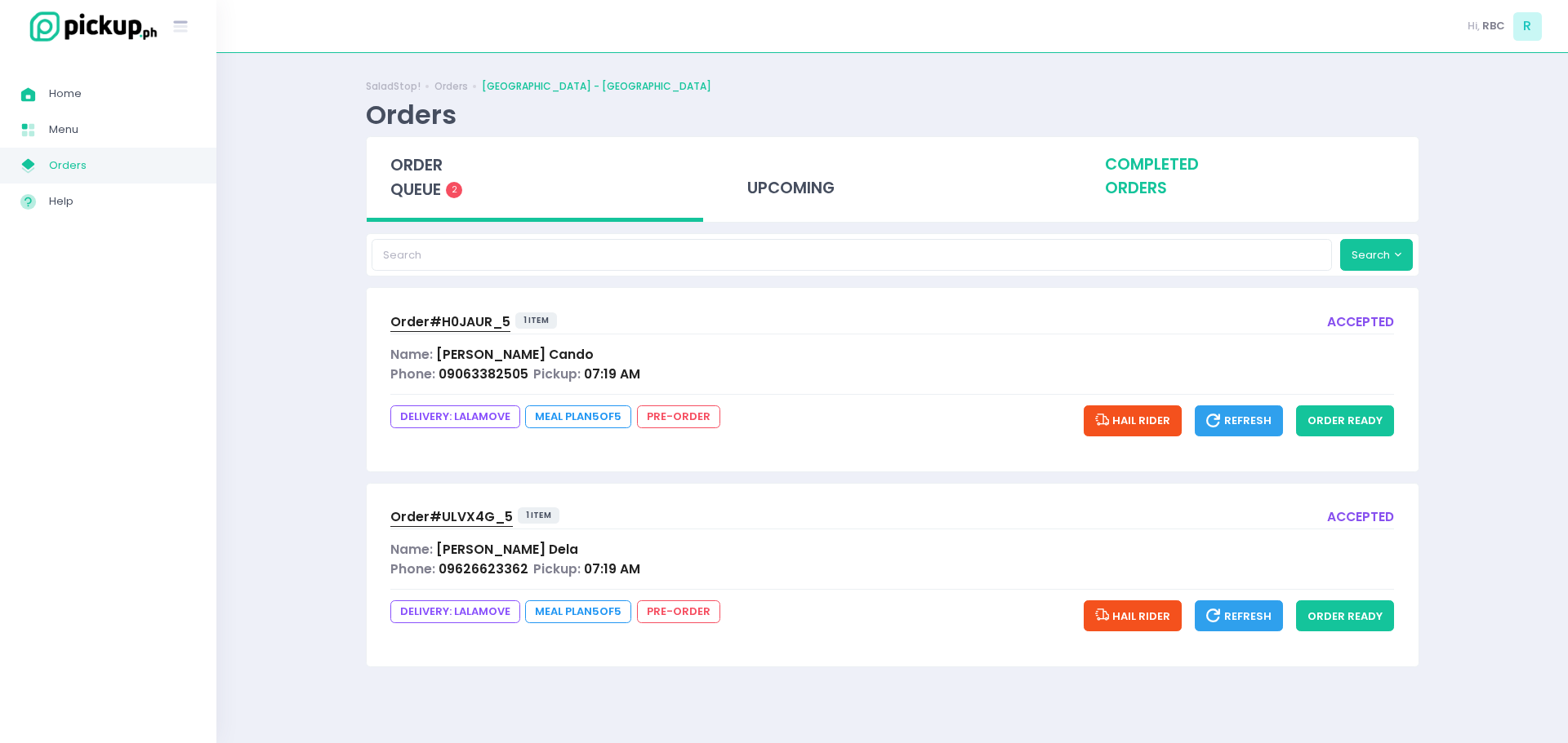
click at [1134, 187] on div "completed orders" at bounding box center [1250, 176] width 337 height 80
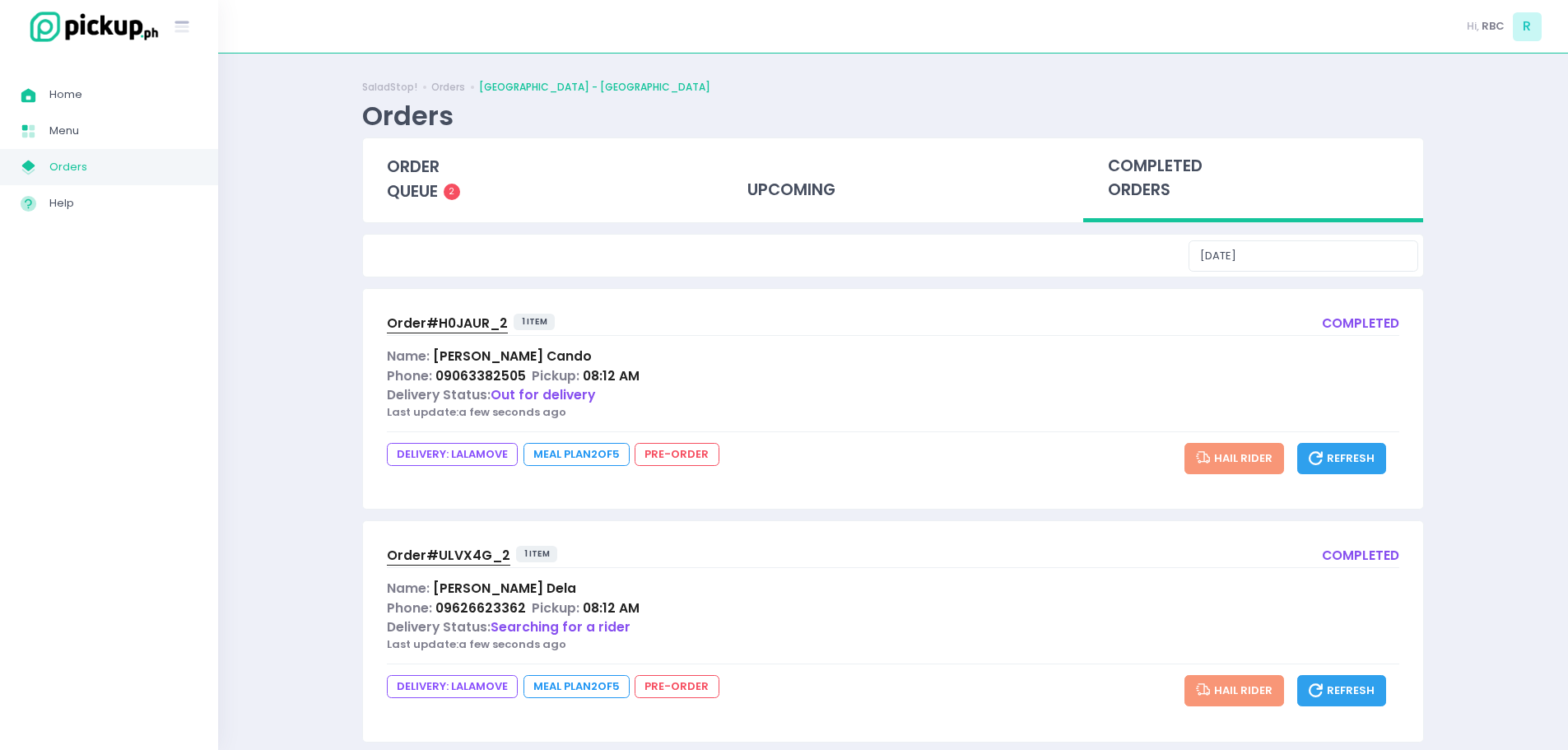
click at [464, 562] on span "Order# ULVX4G_2" at bounding box center [448, 556] width 123 height 17
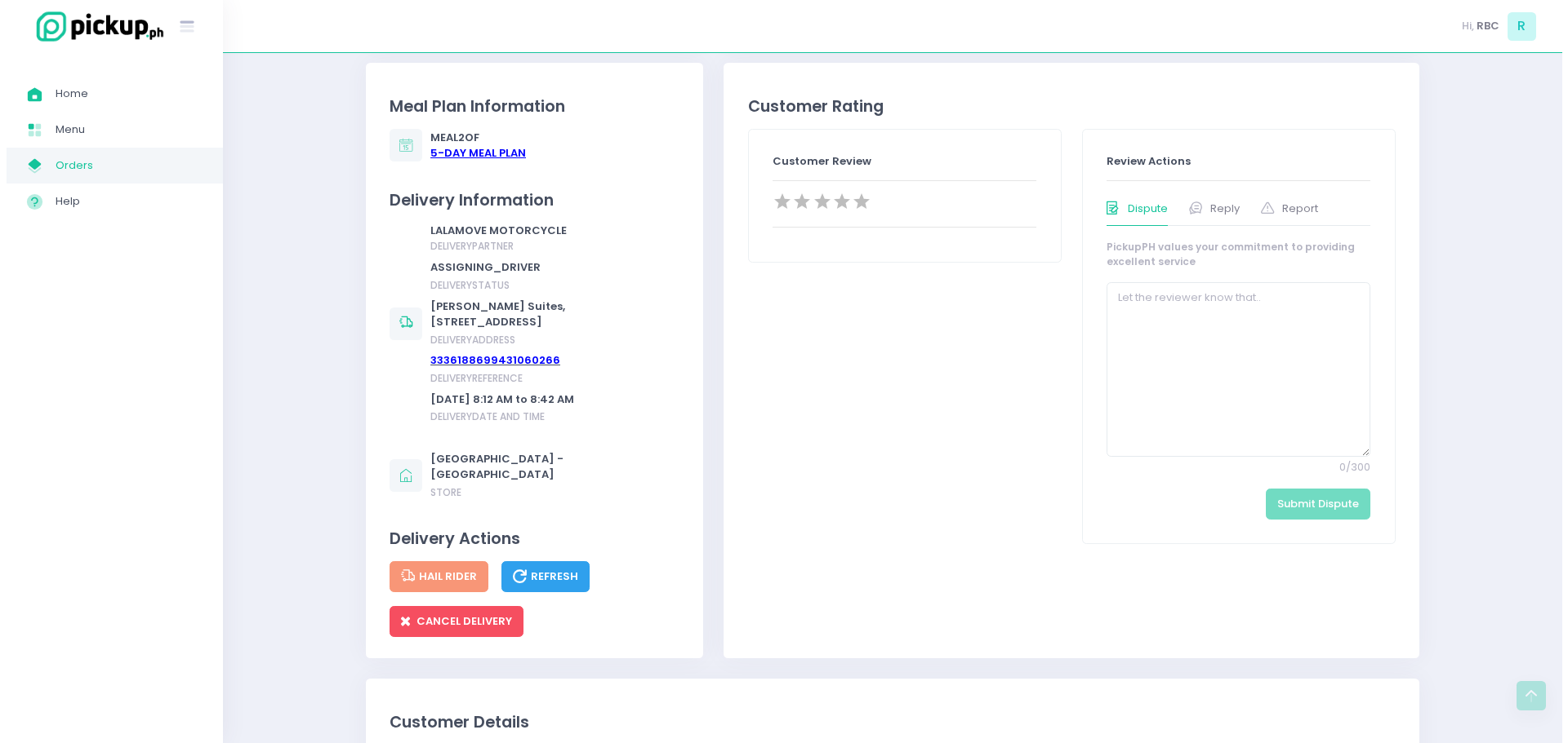
scroll to position [898, 0]
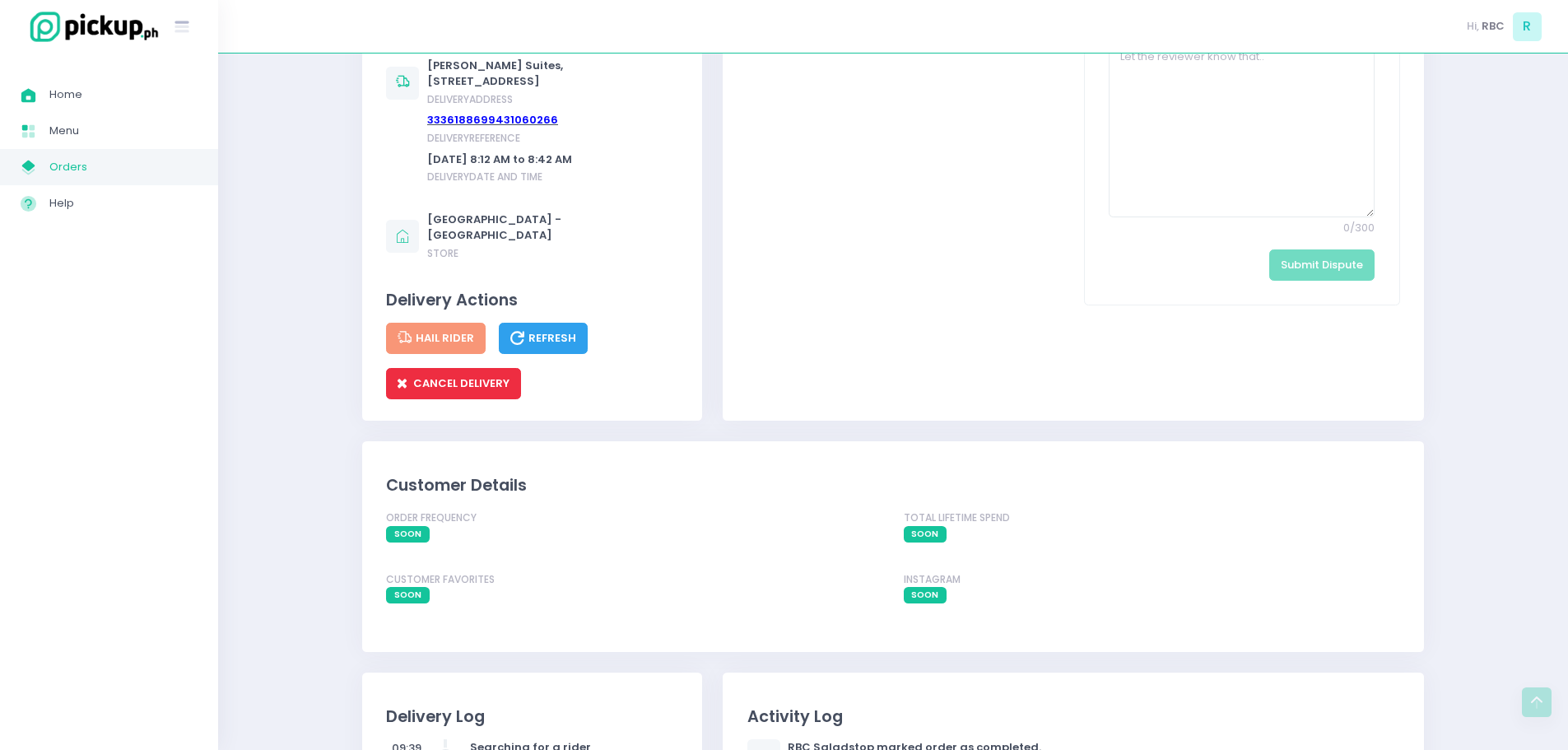
click at [451, 391] on span "CANCEL DELIVERY" at bounding box center [453, 384] width 112 height 15
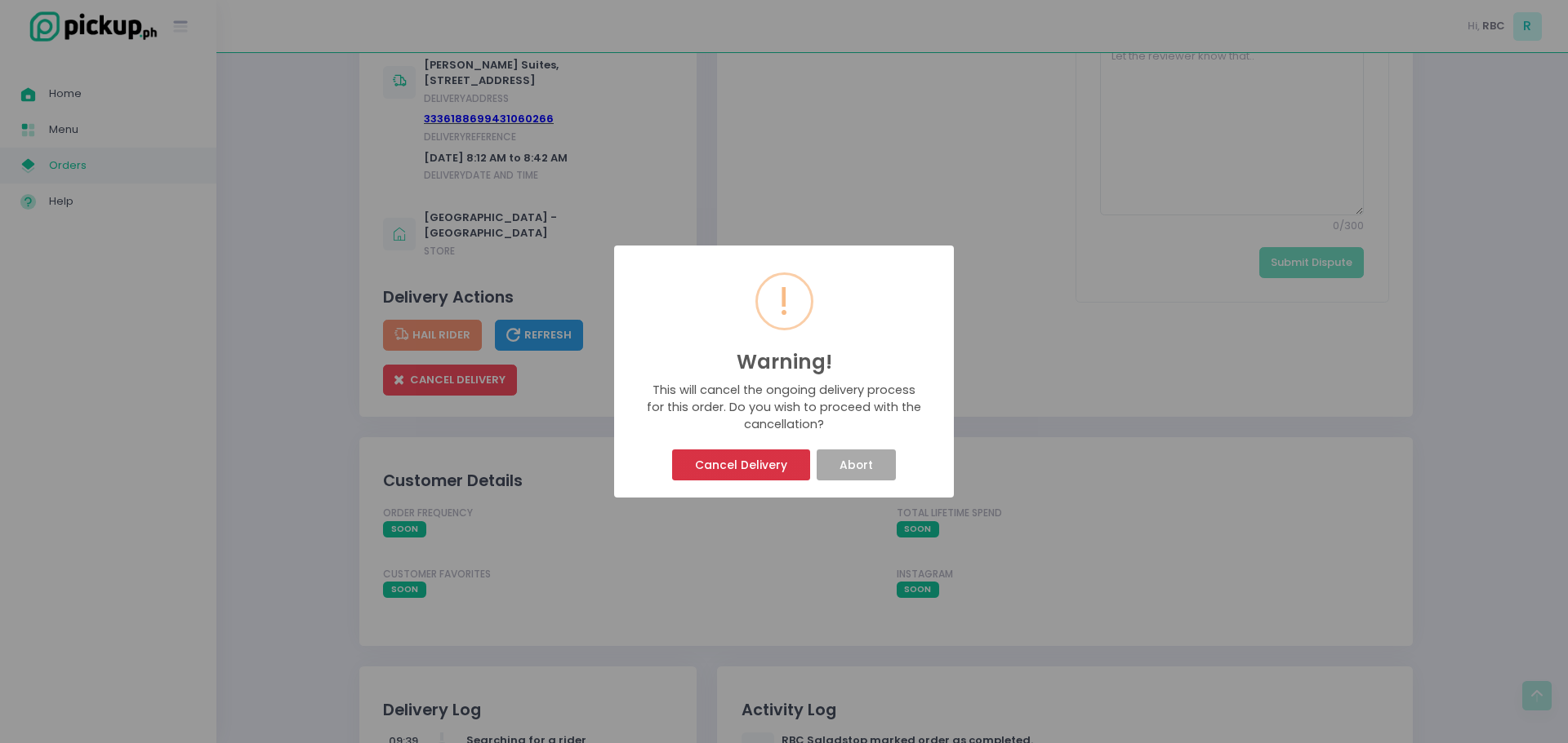
click at [706, 460] on button "Cancel Delivery" at bounding box center [740, 464] width 137 height 31
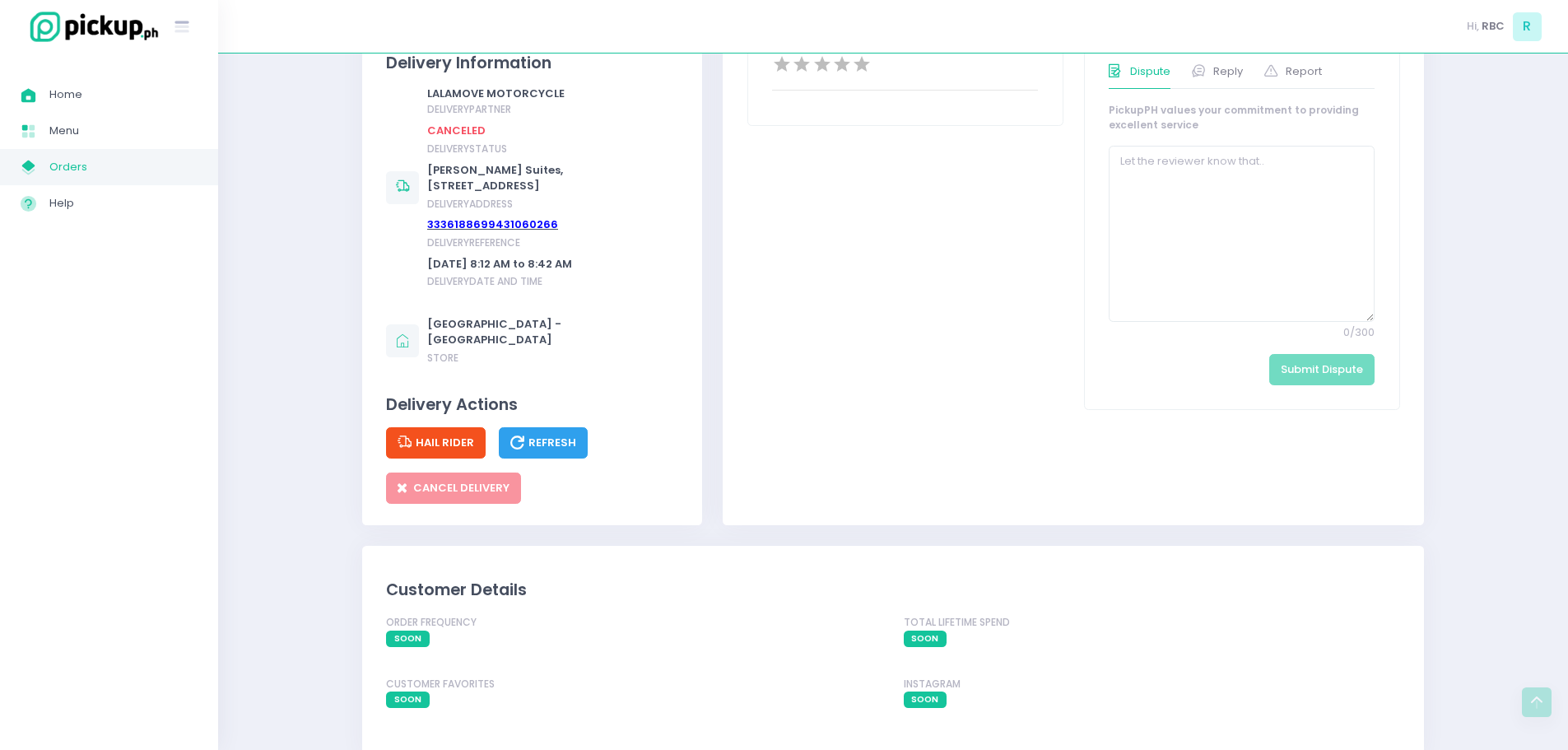
scroll to position [1070, 0]
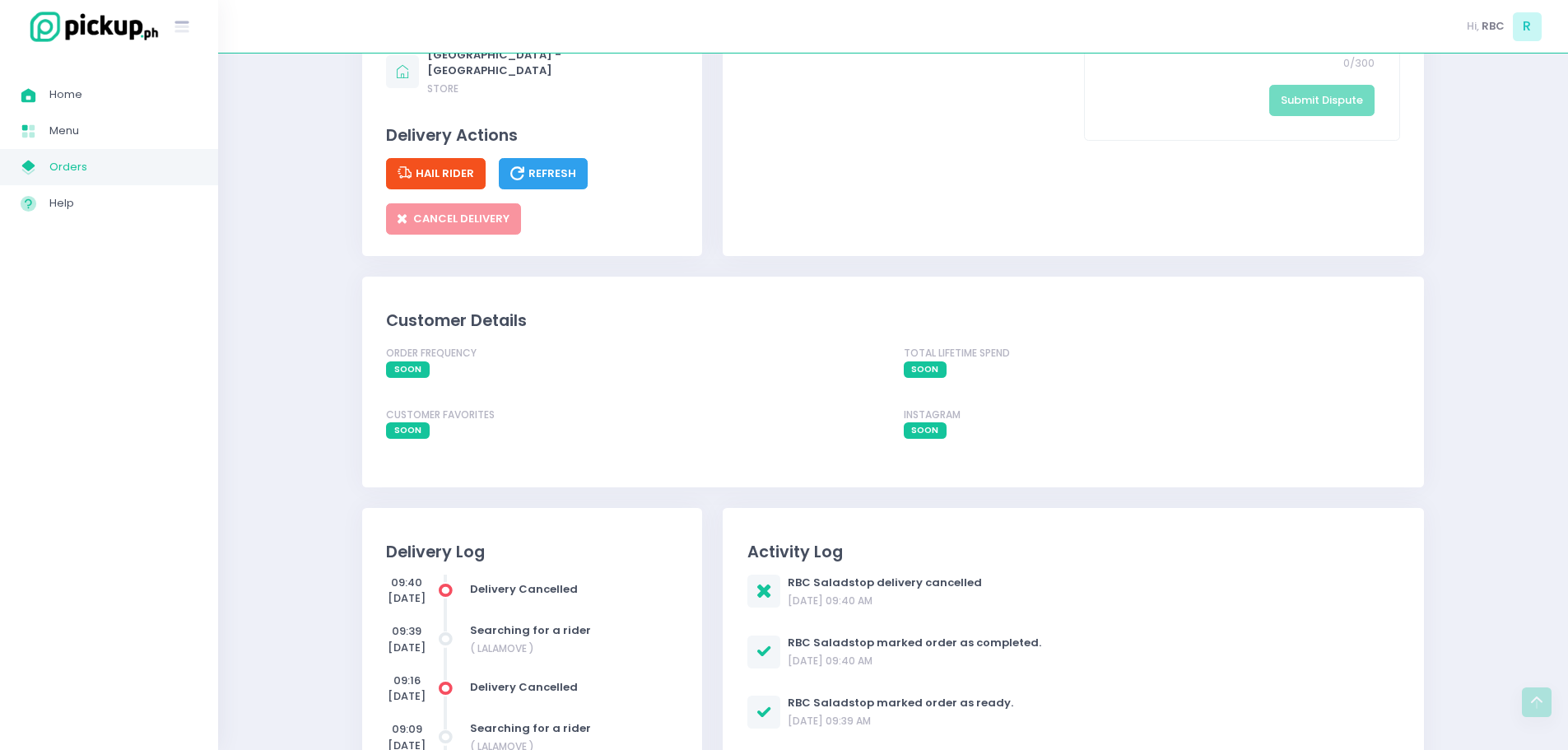
click at [426, 218] on div "CANCEL DELIVERY" at bounding box center [531, 211] width 292 height 45
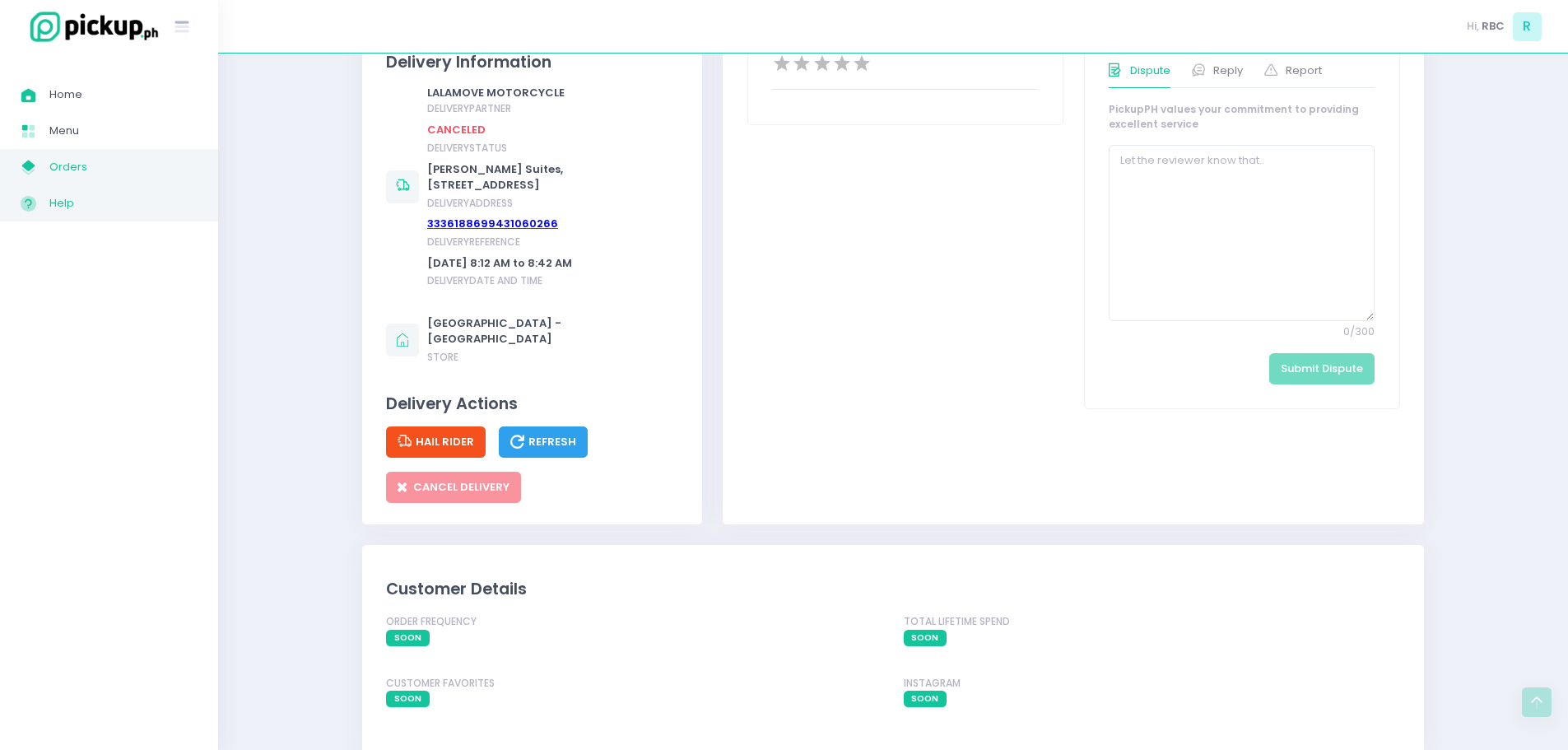
scroll to position [659, 0]
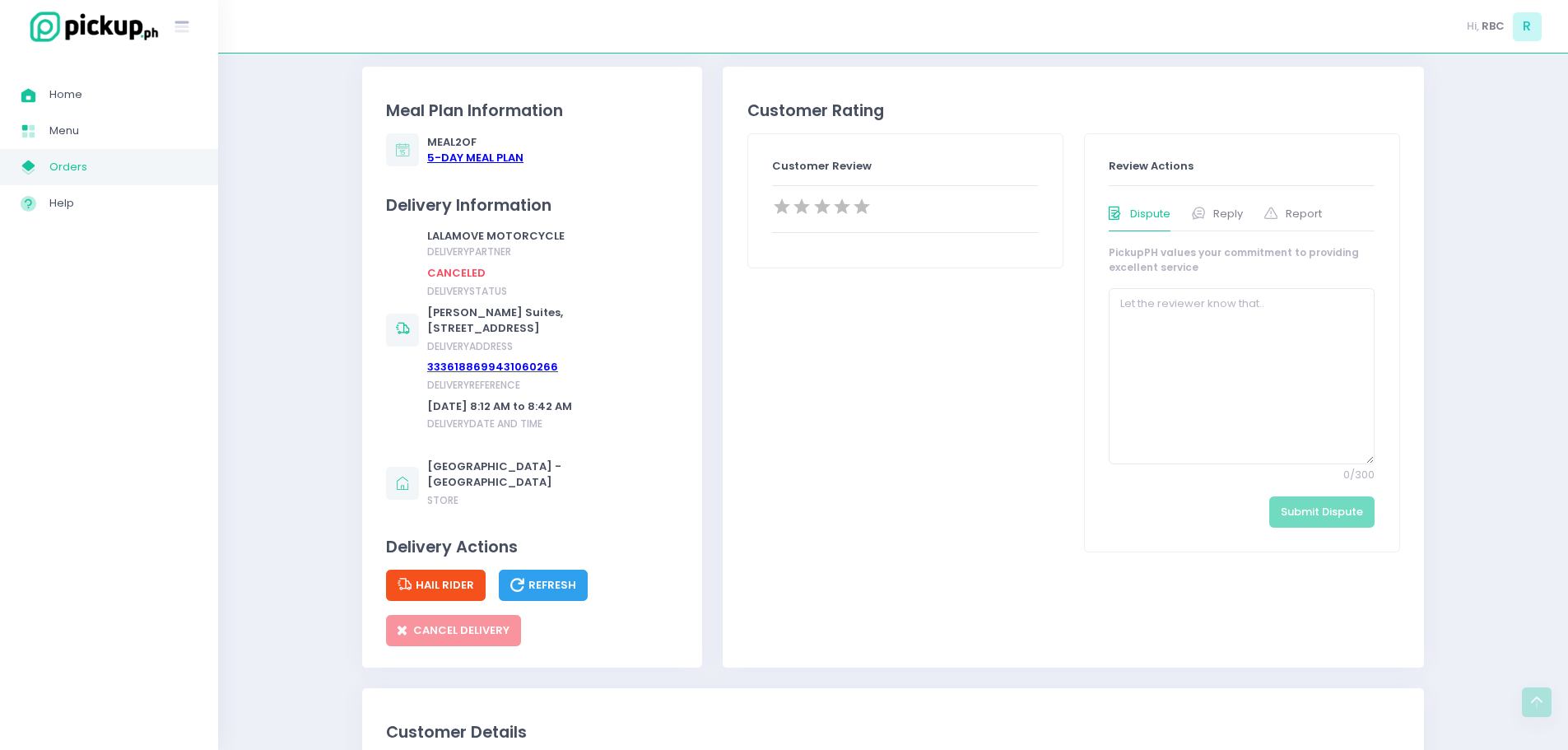
click at [117, 172] on span "Orders" at bounding box center [123, 167] width 148 height 21
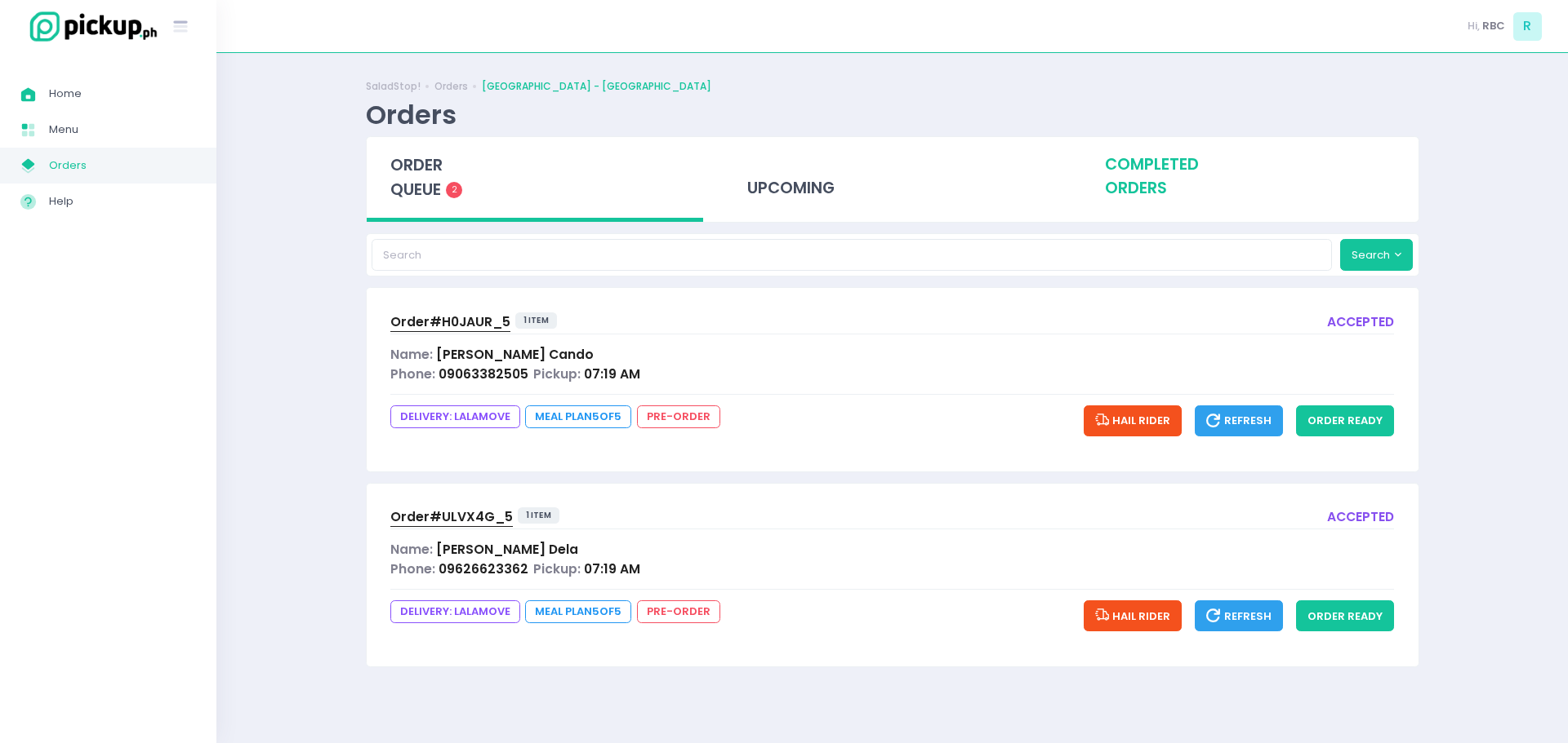
click at [1162, 172] on div "completed orders" at bounding box center [1250, 176] width 337 height 80
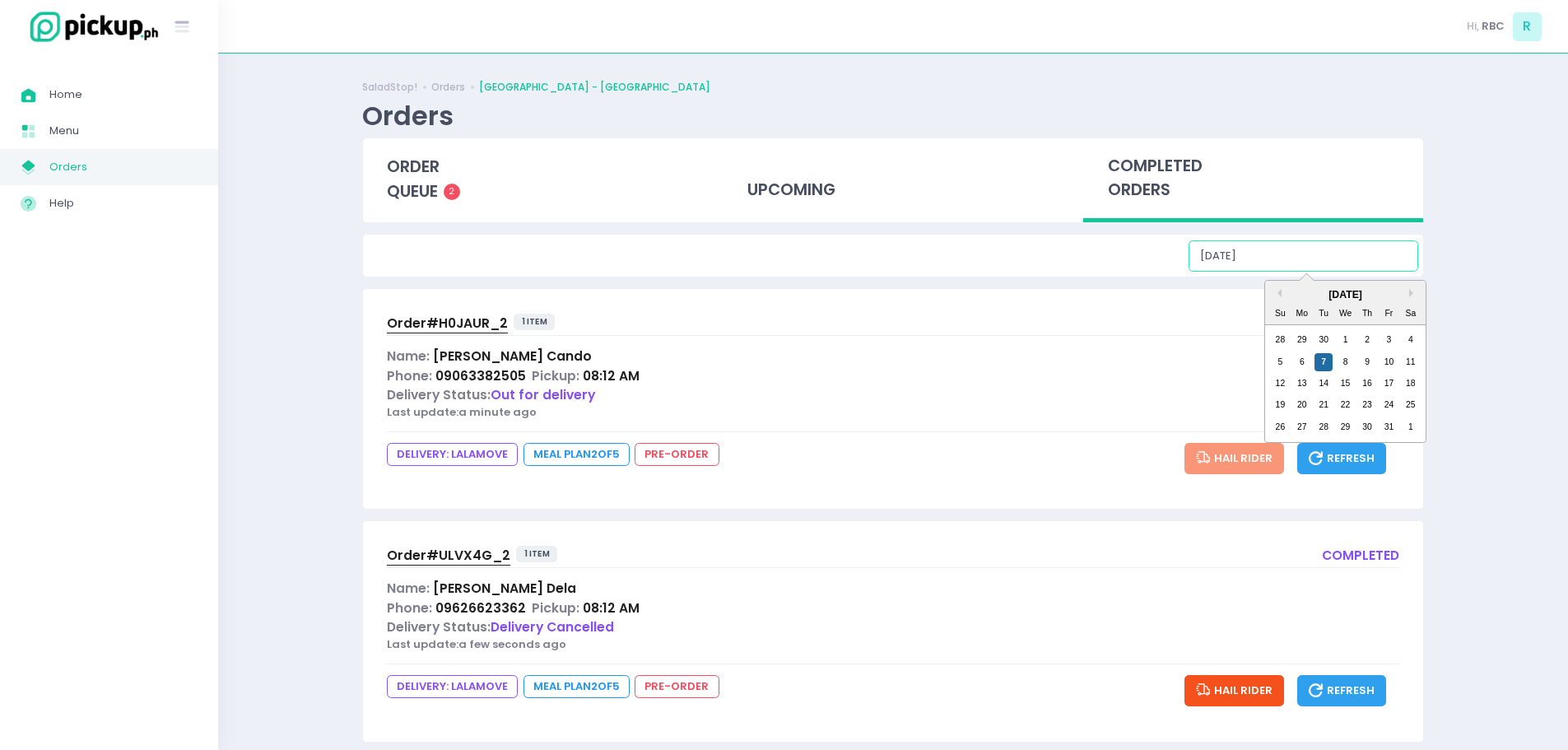
click at [1330, 261] on input "[DATE]" at bounding box center [1304, 256] width 230 height 32
click at [1300, 355] on div "6" at bounding box center [1301, 362] width 18 height 18
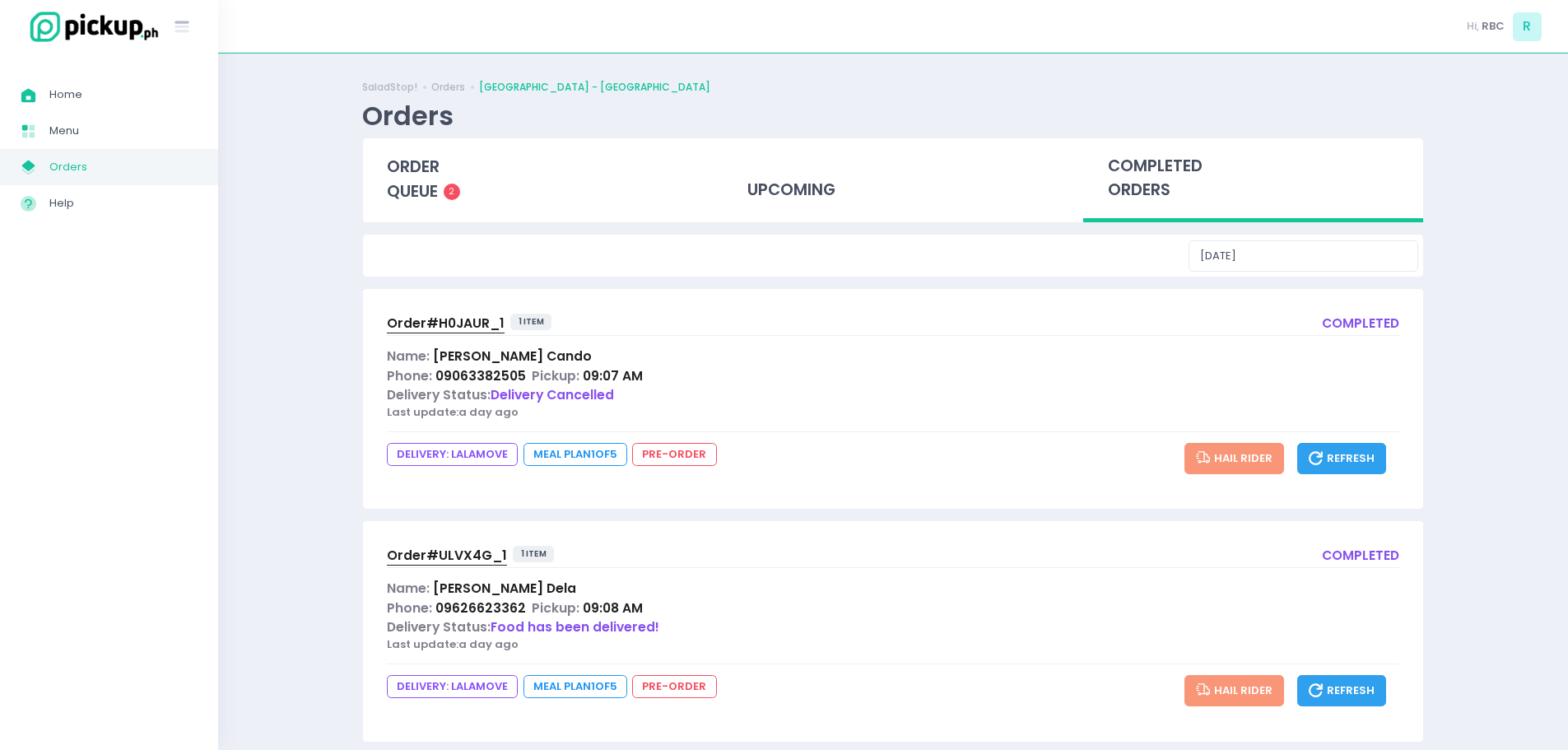
scroll to position [24, 0]
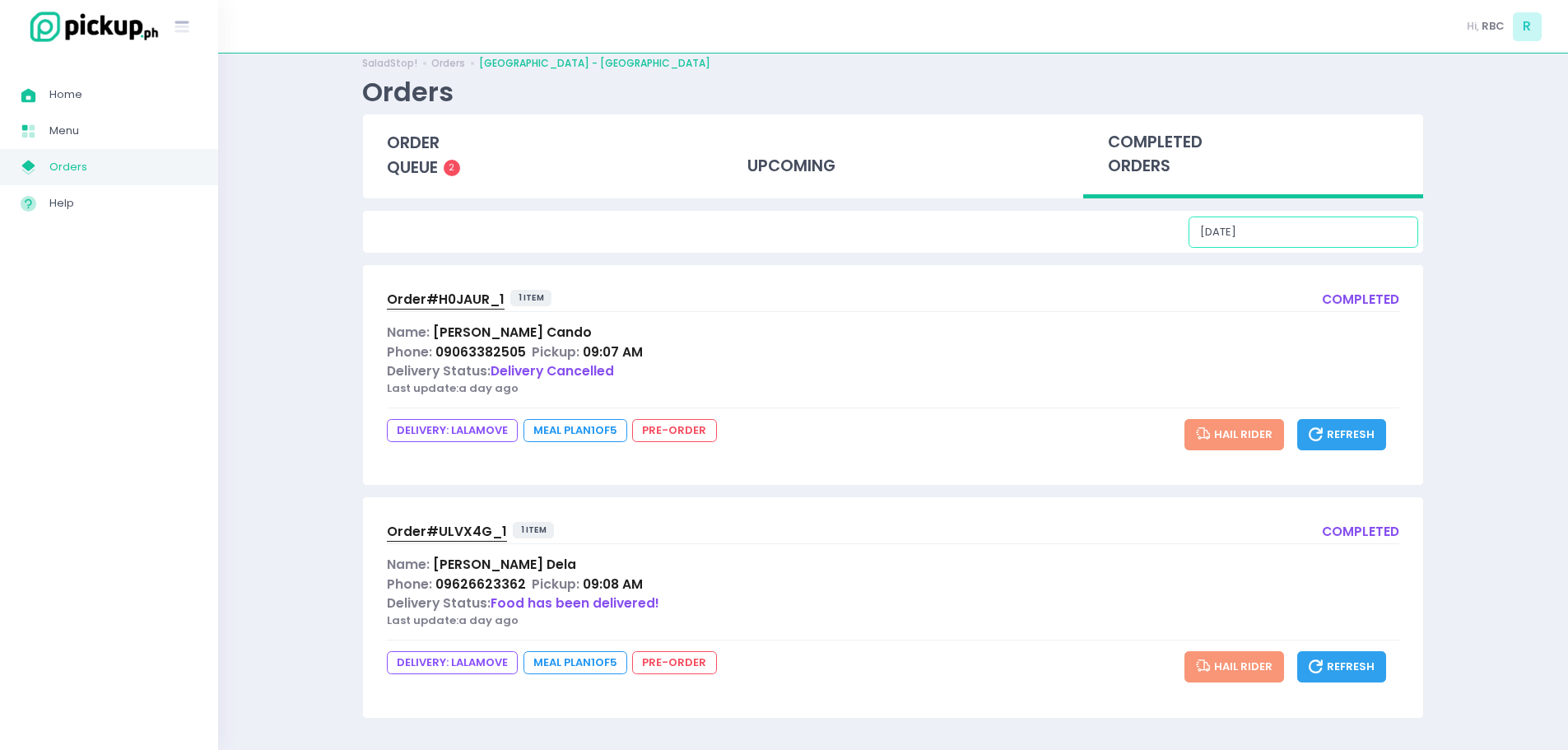
click at [1360, 230] on input "[DATE]" at bounding box center [1304, 232] width 230 height 32
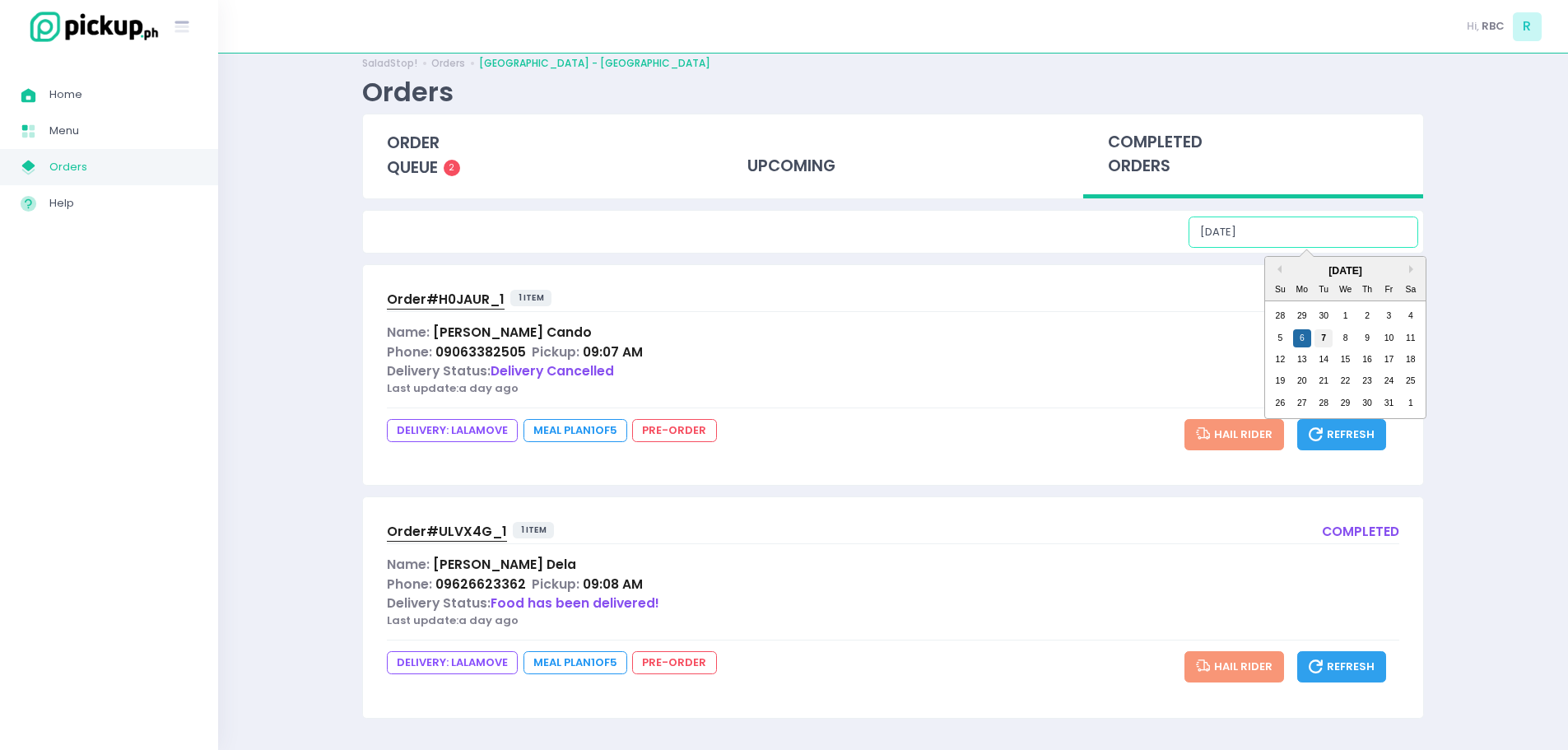
click at [1321, 338] on div "7" at bounding box center [1323, 338] width 18 height 18
type input "[DATE]"
